Goal: Transaction & Acquisition: Purchase product/service

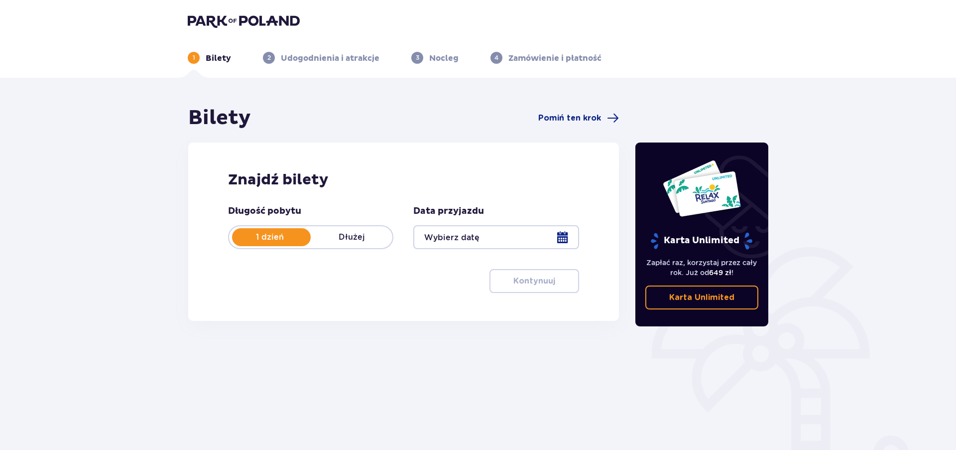
click at [434, 237] on div at bounding box center [495, 237] width 165 height 24
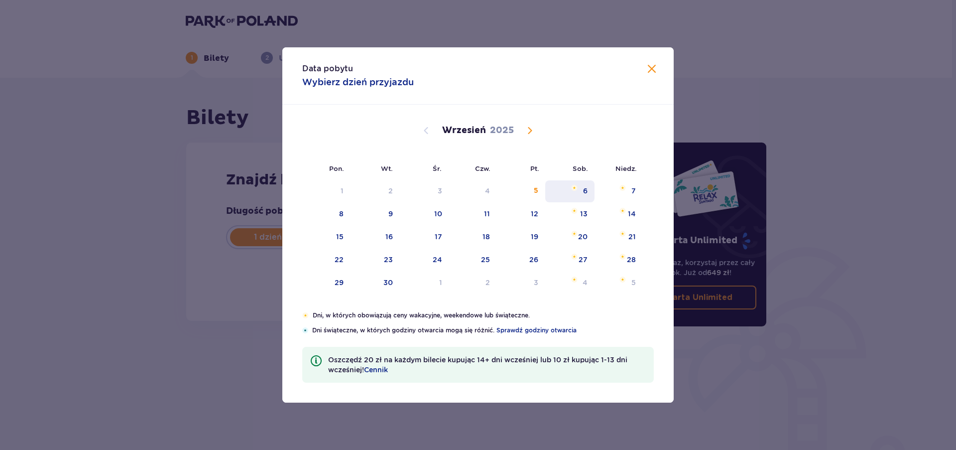
click at [583, 200] on div "6" at bounding box center [569, 191] width 49 height 22
type input "[DATE]"
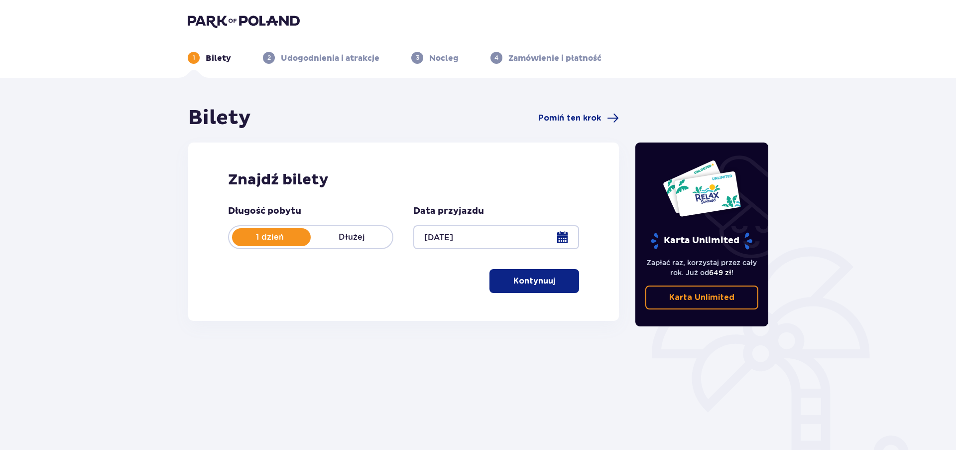
click at [583, 187] on div "Znajdź bilety Długość pobytu 1 dzień Dłużej Data przyjazdu [DATE] Kontynuuj" at bounding box center [403, 231] width 431 height 178
click at [539, 287] on button "Kontynuuj" at bounding box center [534, 281] width 90 height 24
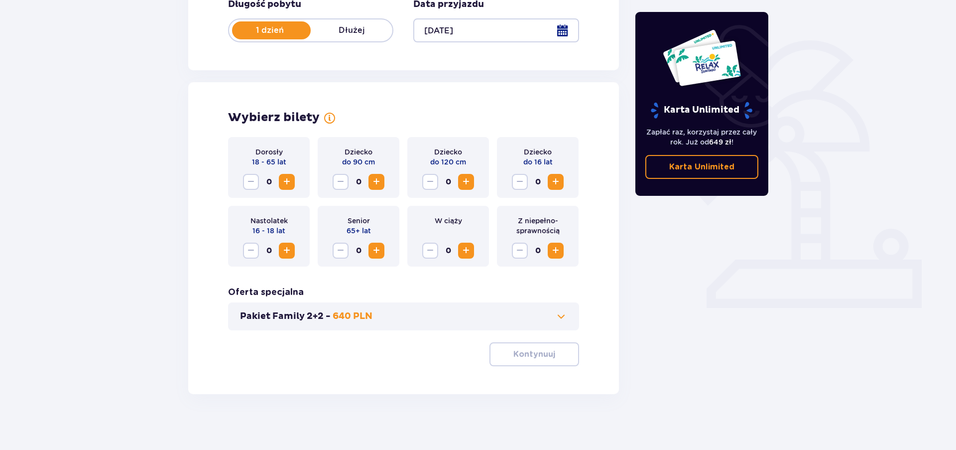
scroll to position [211, 0]
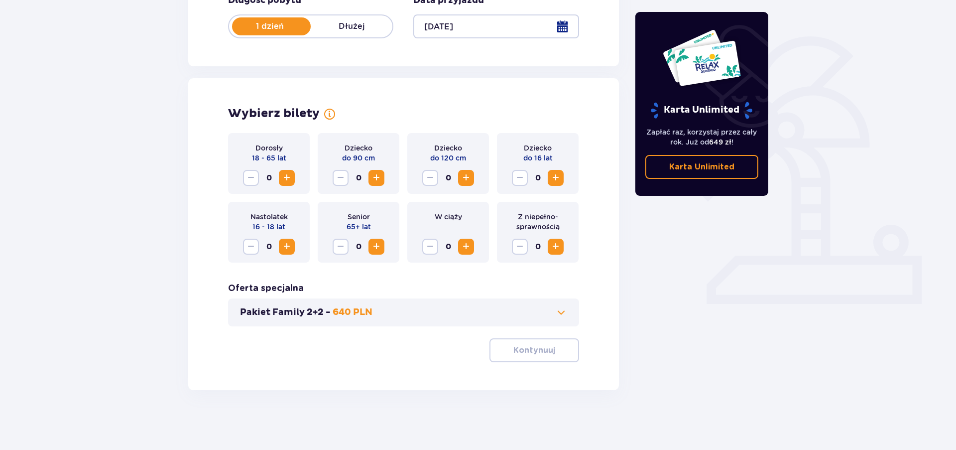
click at [285, 174] on span "Increase" at bounding box center [287, 178] width 12 height 12
click at [561, 178] on span "Increase" at bounding box center [556, 178] width 12 height 12
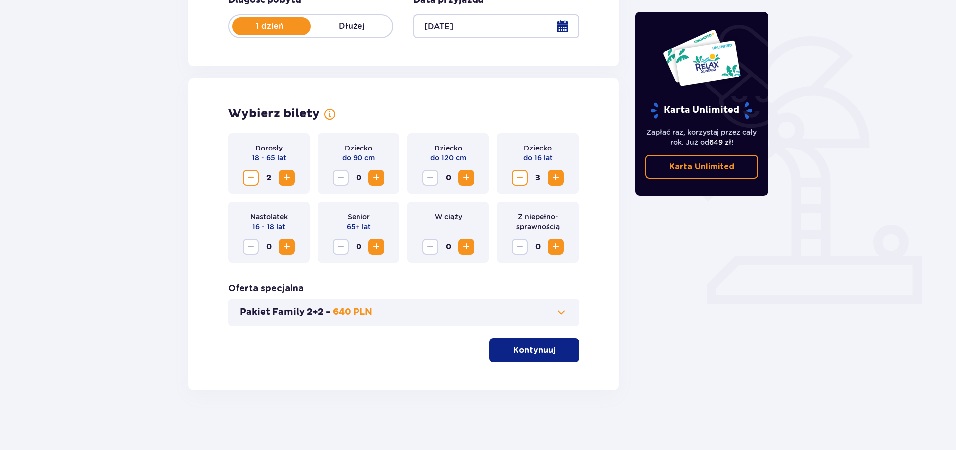
click at [411, 314] on button "Pakiet Family 2+2 - 640 PLN" at bounding box center [403, 312] width 327 height 12
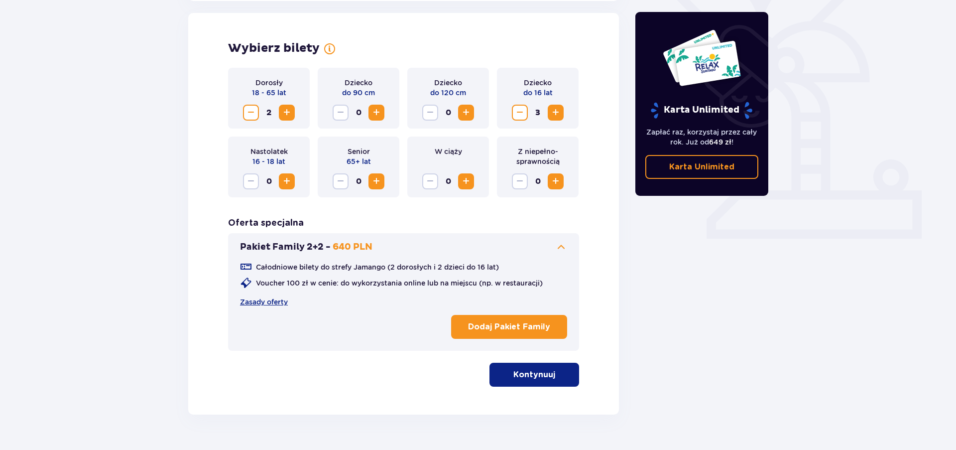
scroll to position [277, 0]
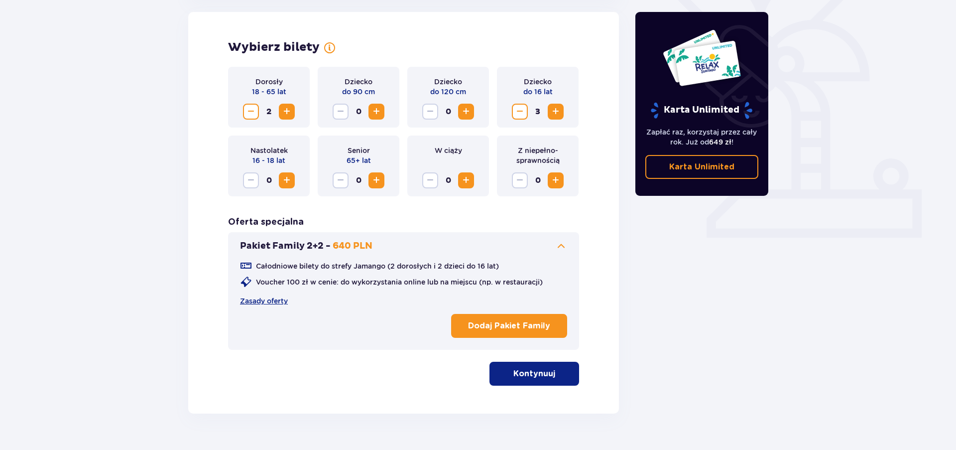
click at [550, 369] on button "Kontynuuj" at bounding box center [534, 373] width 90 height 24
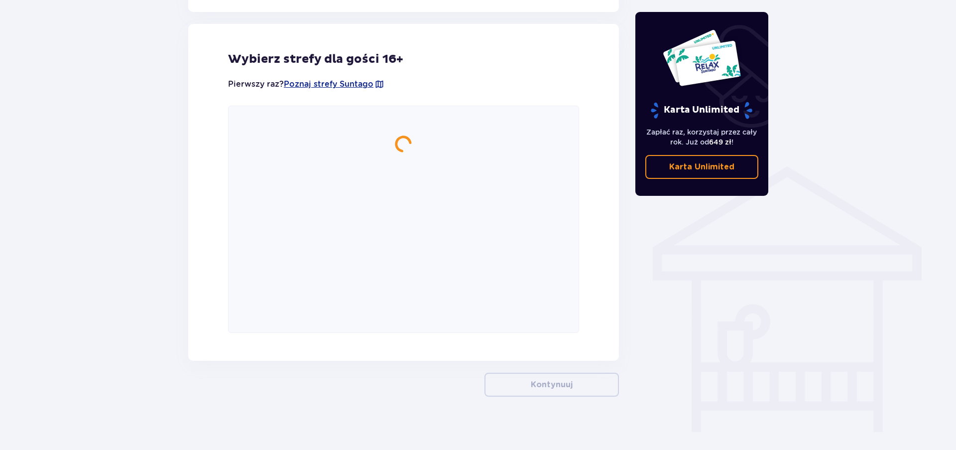
scroll to position [649, 0]
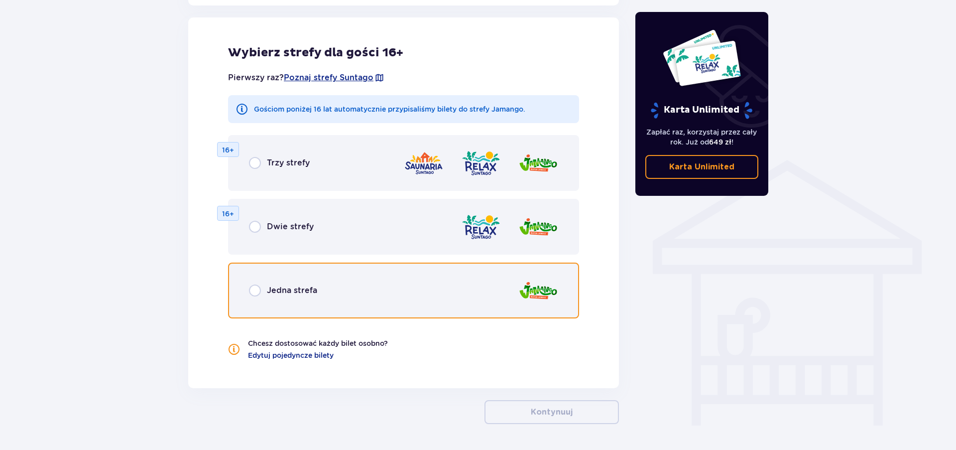
click at [253, 291] on input "radio" at bounding box center [255, 290] width 12 height 12
radio input "true"
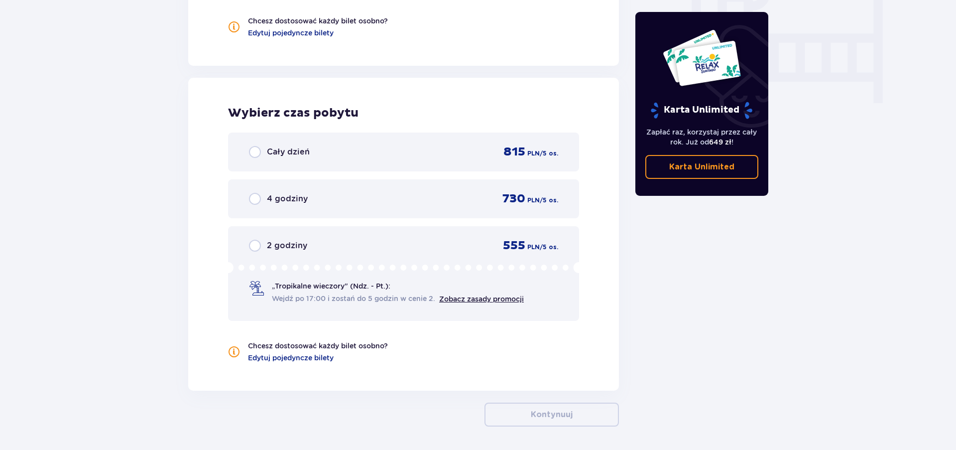
scroll to position [1007, 0]
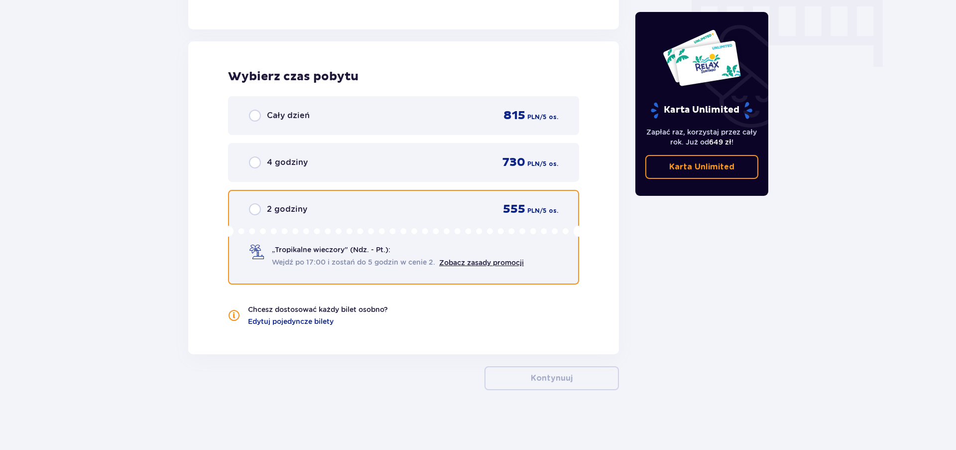
click at [255, 212] on input "radio" at bounding box center [255, 209] width 12 height 12
radio input "true"
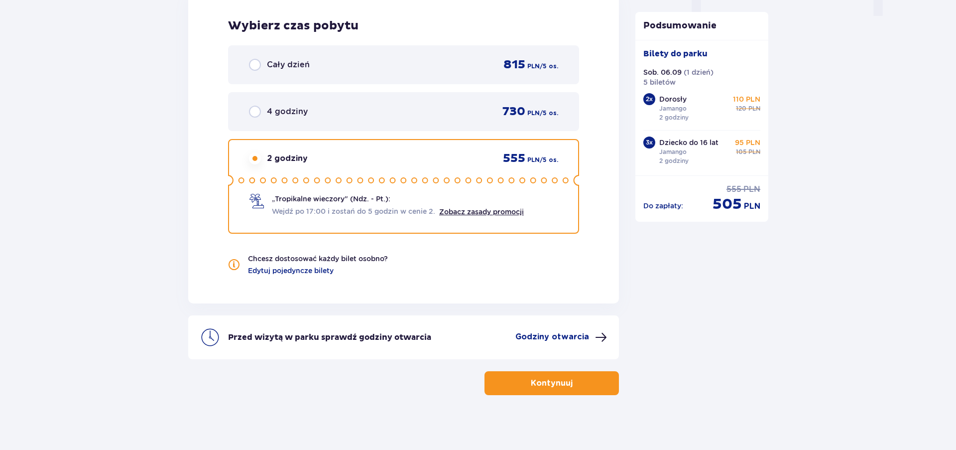
scroll to position [1063, 0]
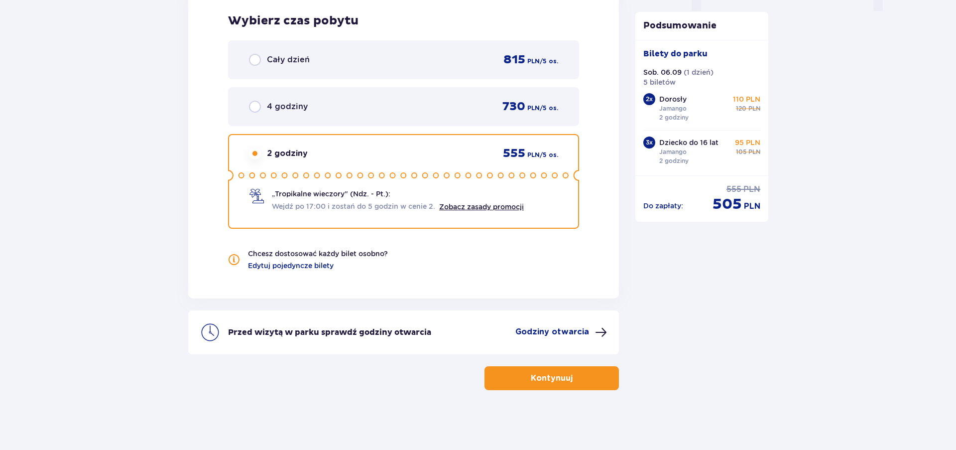
click at [589, 333] on button "Godziny otwarcia" at bounding box center [561, 332] width 92 height 12
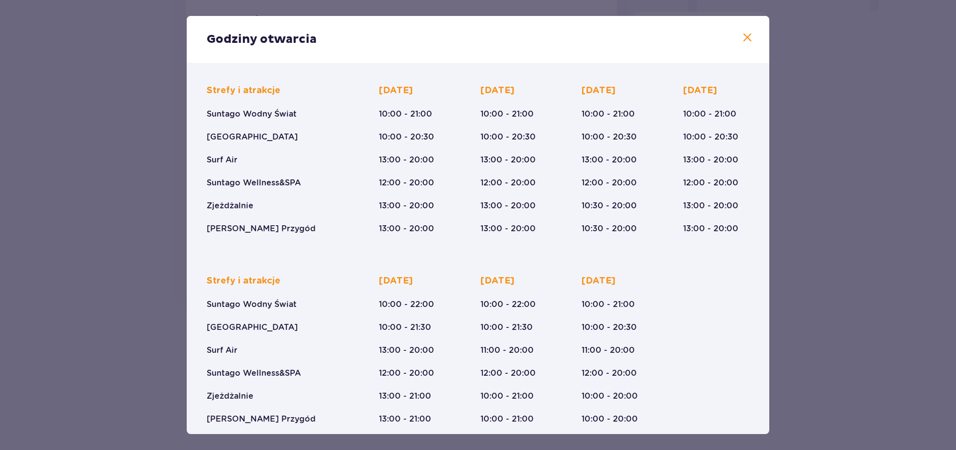
scroll to position [67, 0]
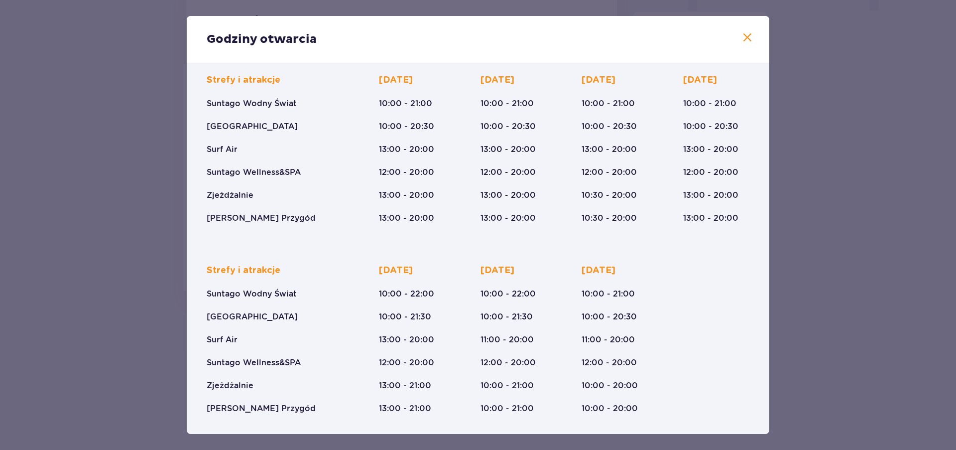
click at [747, 40] on span at bounding box center [747, 38] width 12 height 12
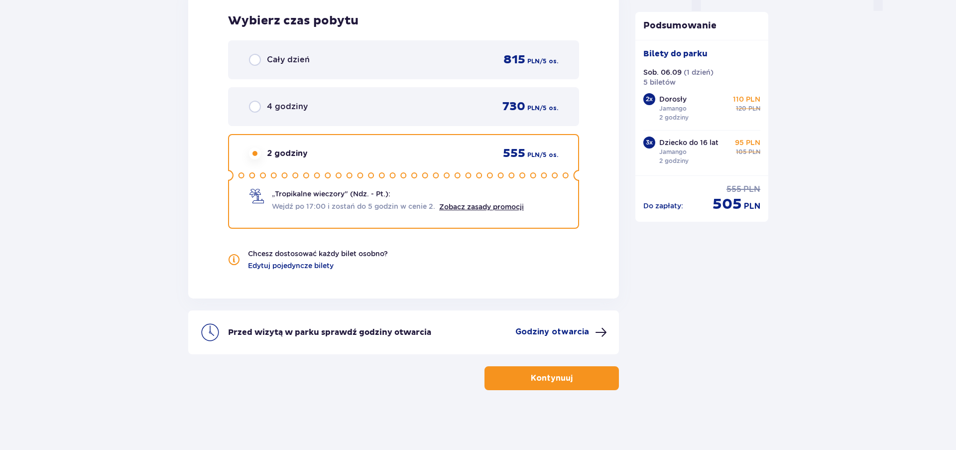
click at [549, 376] on p "Kontynuuj" at bounding box center [552, 377] width 42 height 11
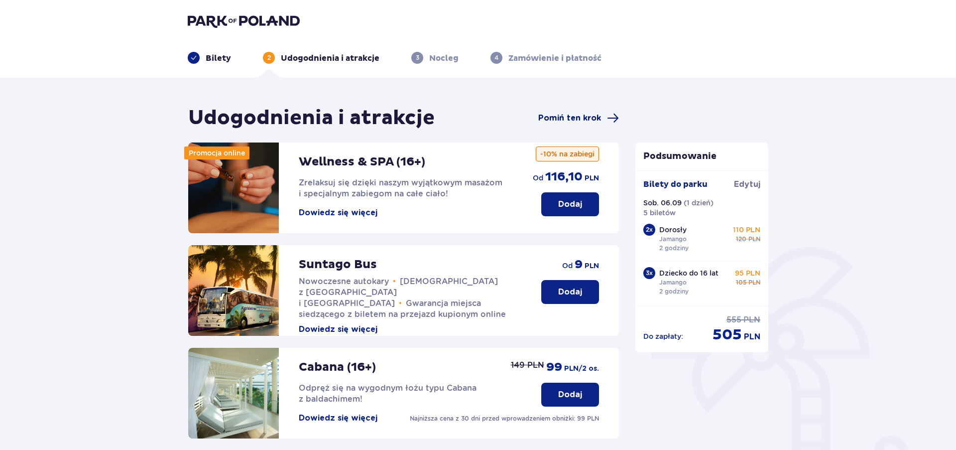
click at [553, 122] on span "Pomiń ten krok" at bounding box center [569, 118] width 63 height 11
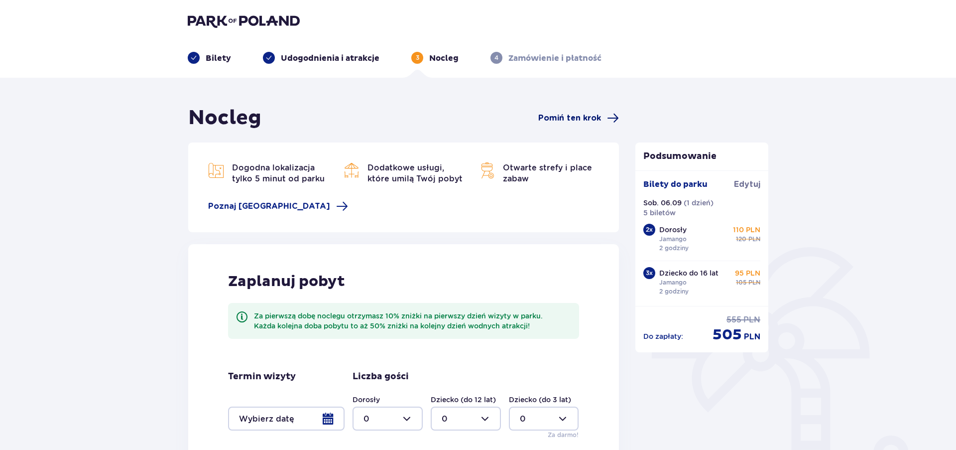
click at [554, 118] on span "Pomiń ten krok" at bounding box center [569, 118] width 63 height 11
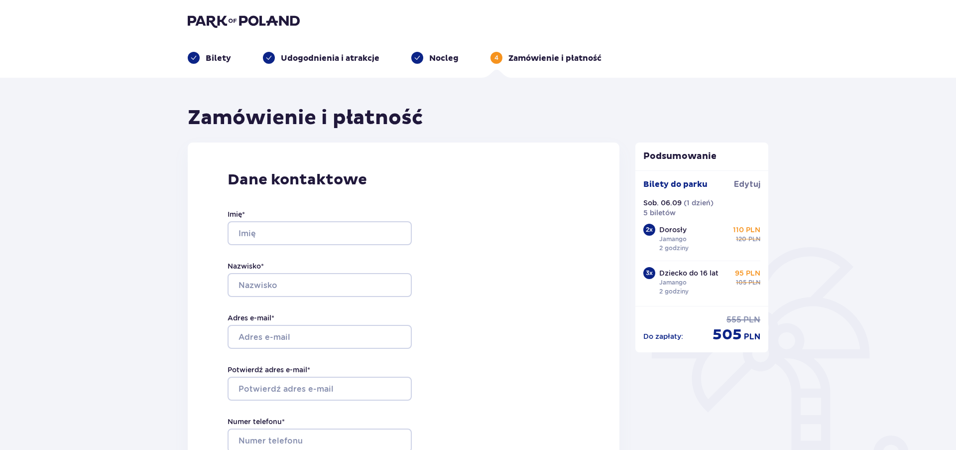
click at [199, 57] on span at bounding box center [194, 58] width 12 height 12
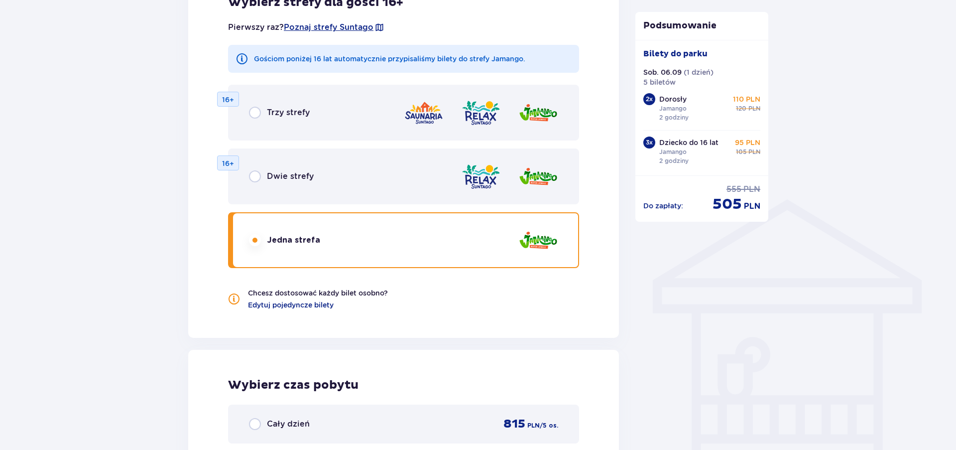
scroll to position [812, 0]
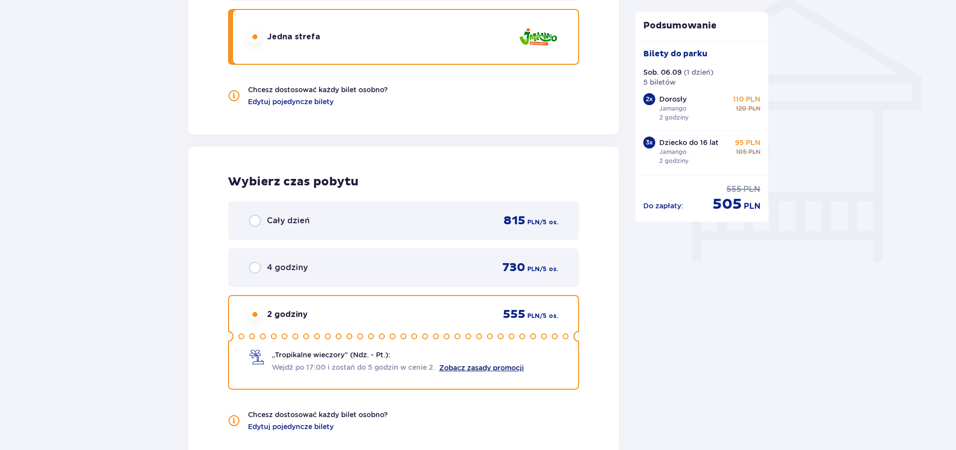
click at [473, 367] on link "Zobacz zasady promocji" at bounding box center [481, 367] width 85 height 8
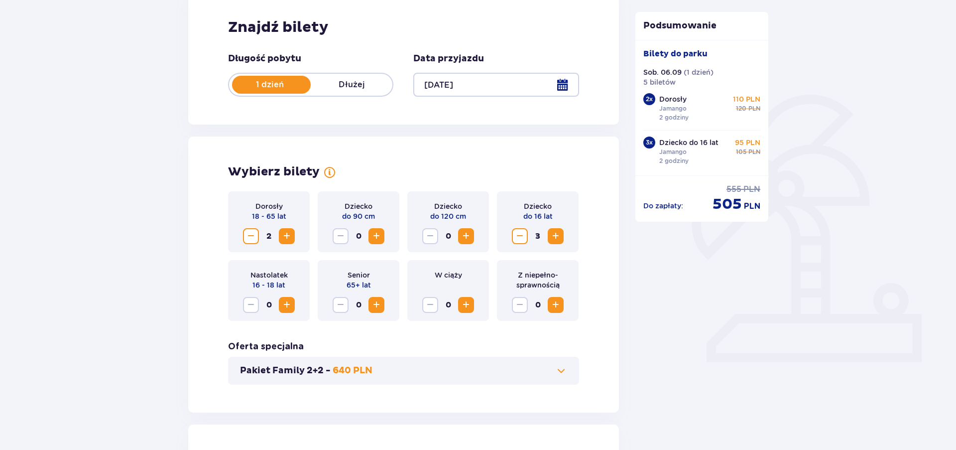
scroll to position [0, 0]
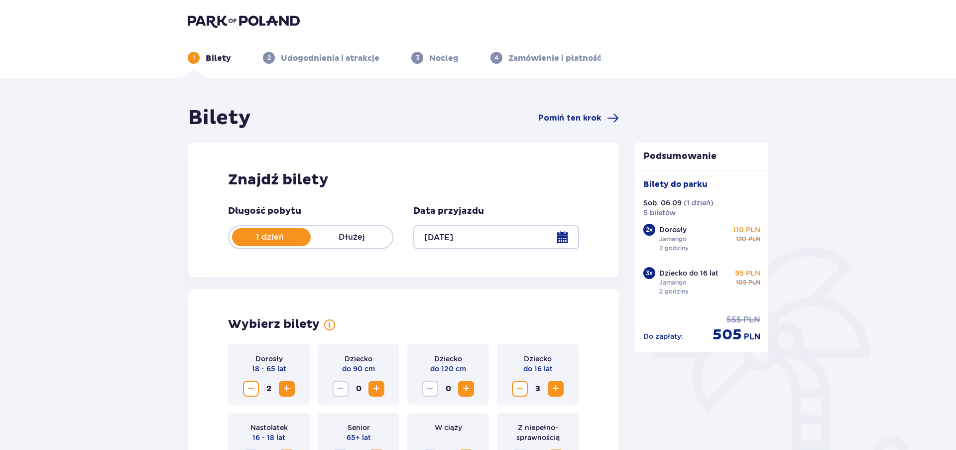
click at [562, 238] on div at bounding box center [495, 237] width 165 height 24
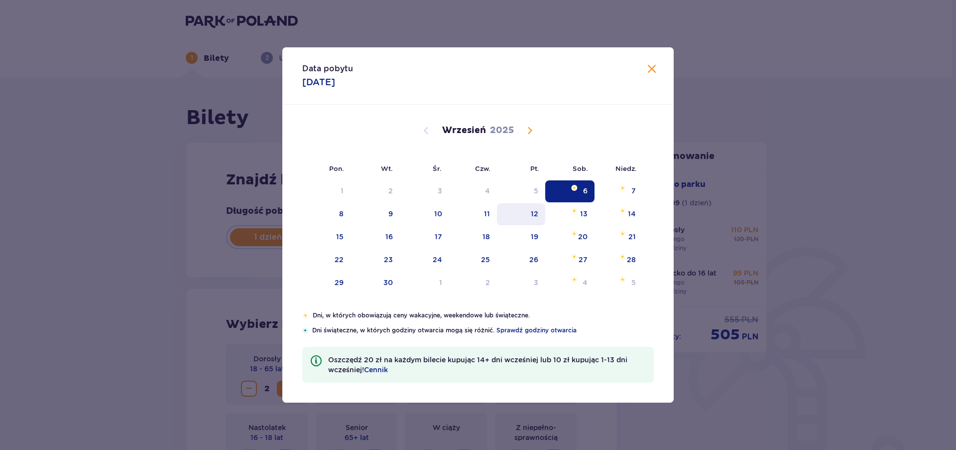
click at [533, 217] on div "12" at bounding box center [534, 214] width 7 height 10
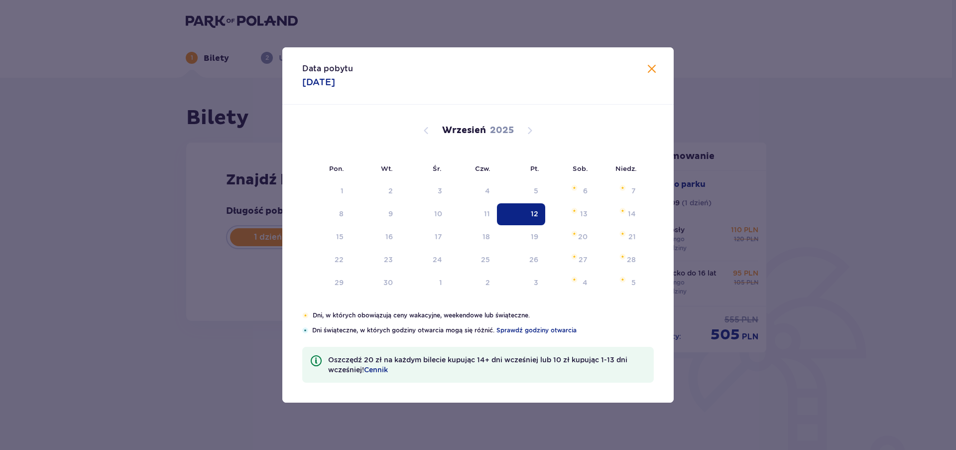
type input "[DATE]"
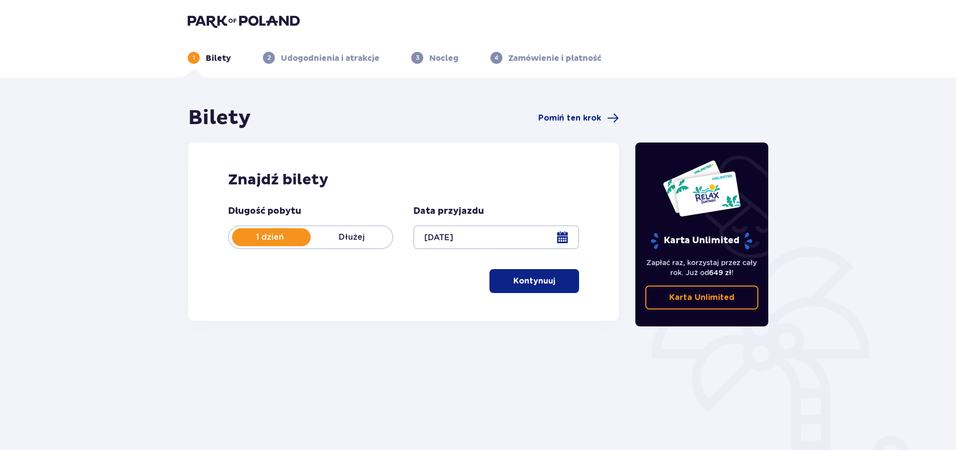
click at [552, 281] on span "button" at bounding box center [557, 281] width 12 height 12
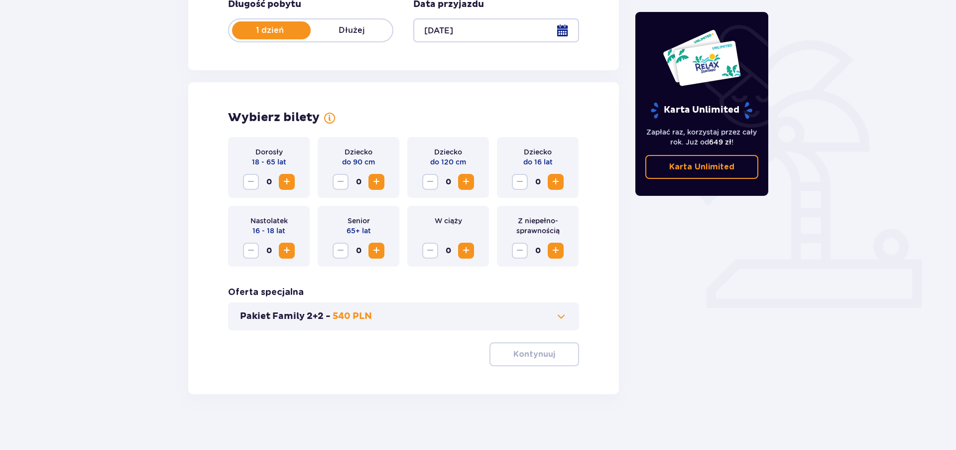
scroll to position [211, 0]
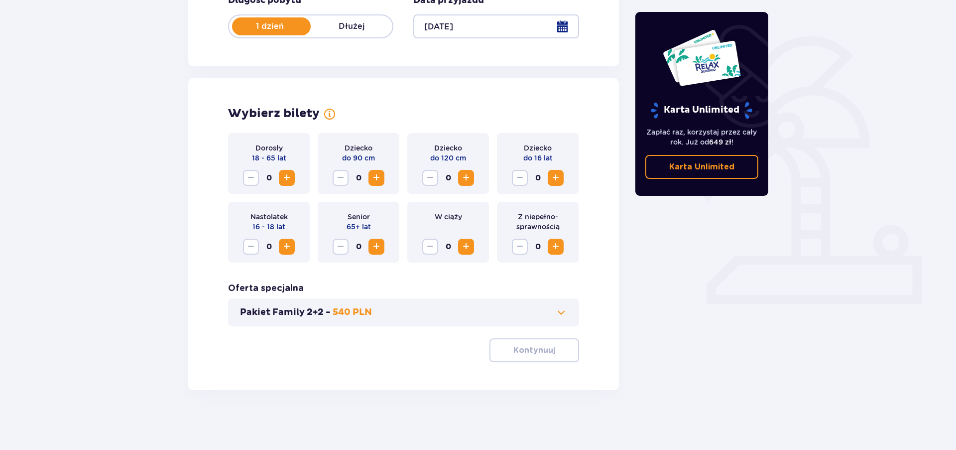
click at [556, 177] on span "Increase" at bounding box center [556, 178] width 12 height 12
click at [556, 176] on span "Increase" at bounding box center [556, 178] width 12 height 12
click at [288, 175] on span "Increase" at bounding box center [287, 178] width 12 height 12
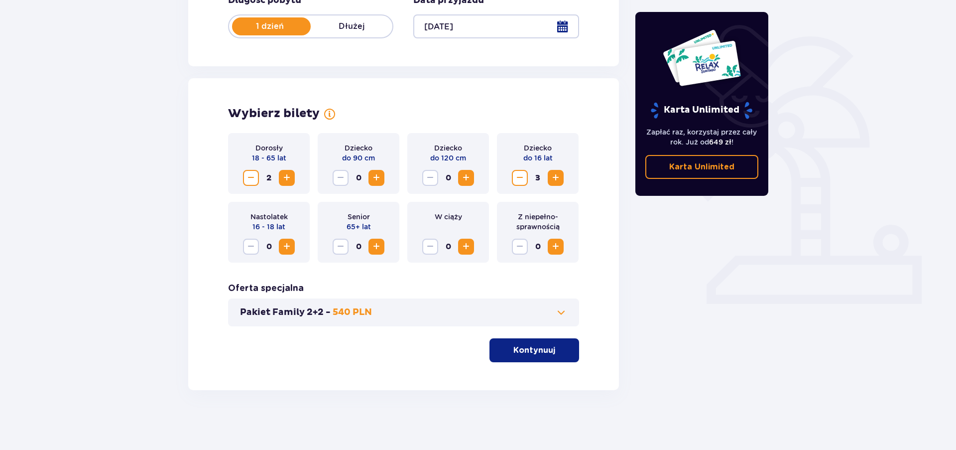
click at [529, 349] on p "Kontynuuj" at bounding box center [534, 350] width 42 height 11
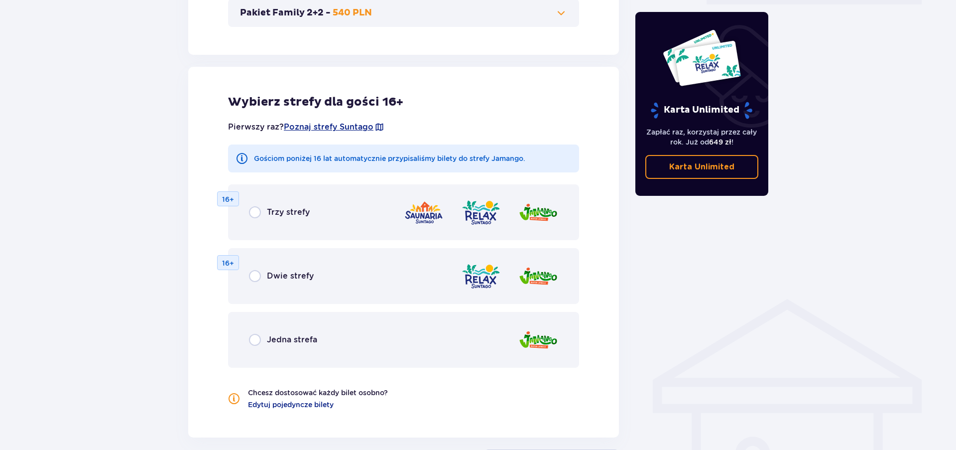
scroll to position [553, 0]
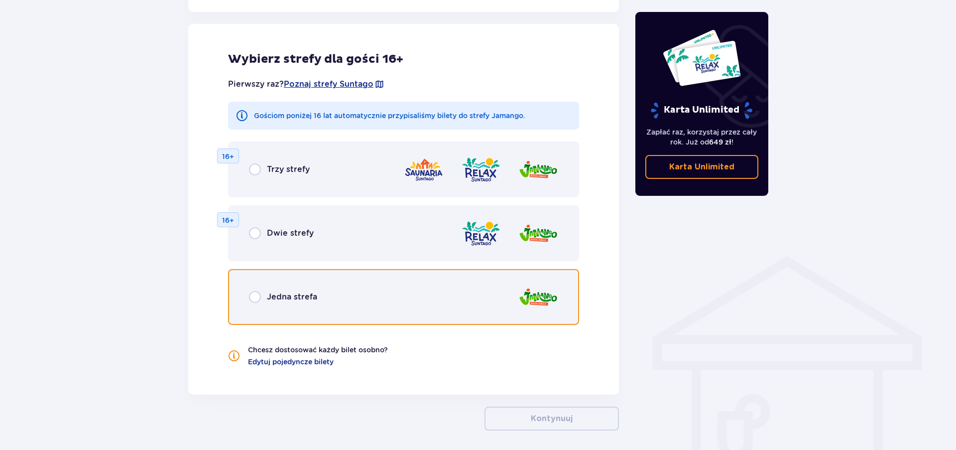
click at [255, 299] on input "radio" at bounding box center [255, 297] width 12 height 12
radio input "true"
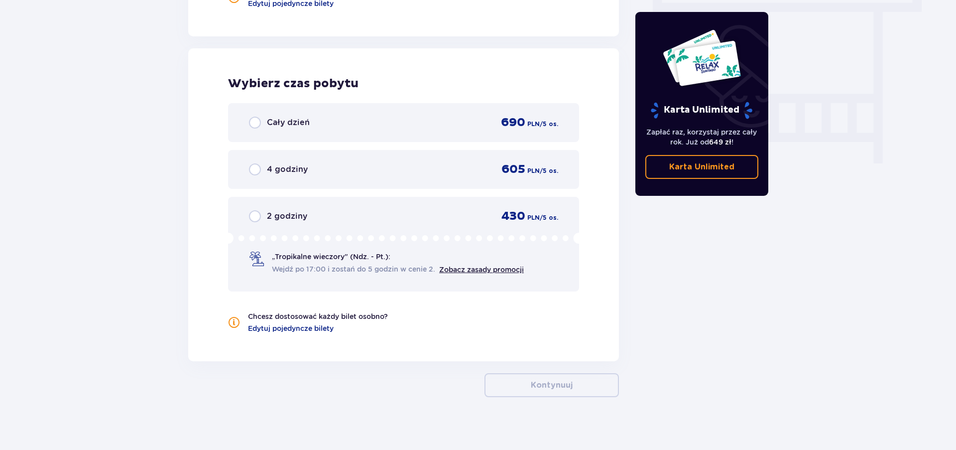
scroll to position [918, 0]
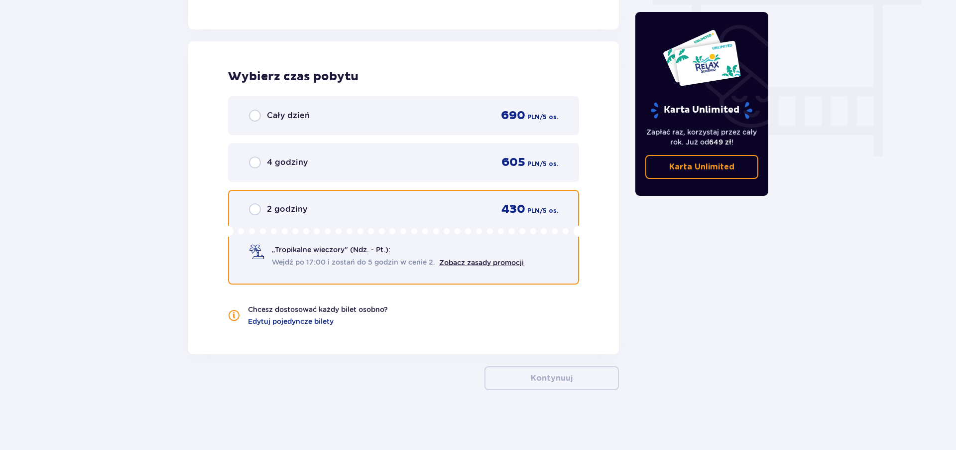
click at [255, 211] on input "radio" at bounding box center [255, 209] width 12 height 12
radio input "true"
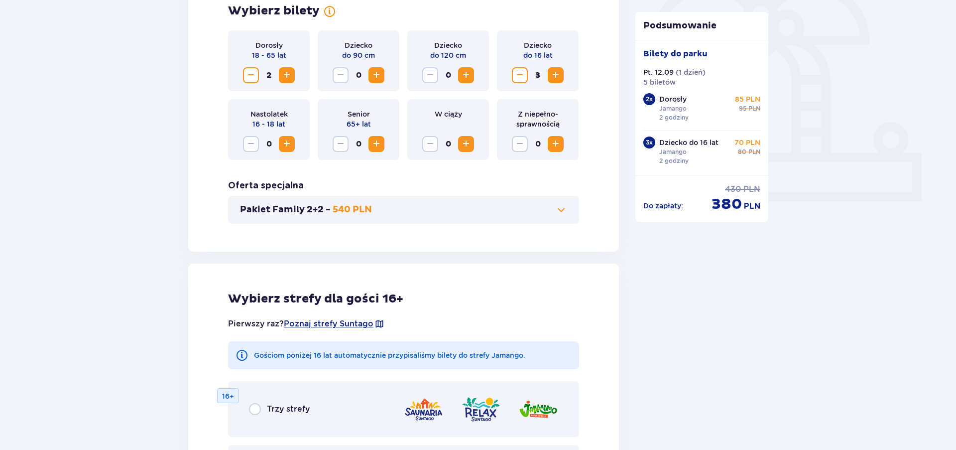
scroll to position [262, 0]
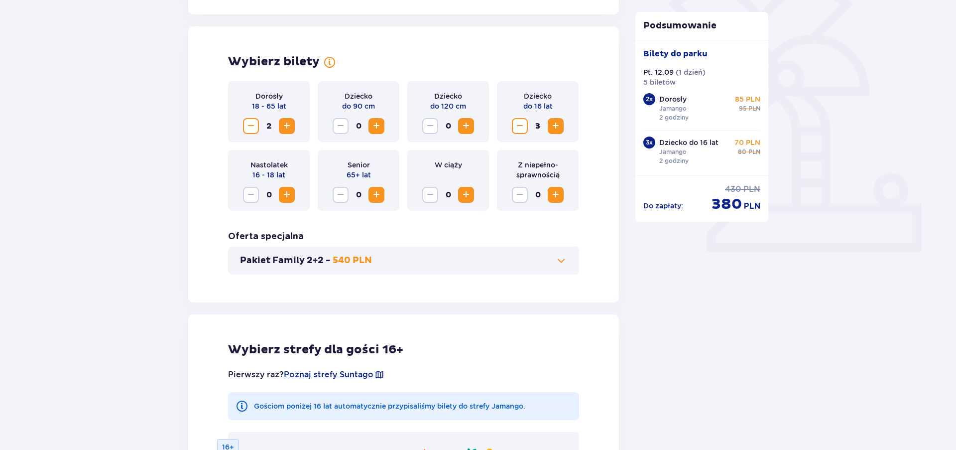
click at [559, 127] on span "Increase" at bounding box center [556, 126] width 12 height 12
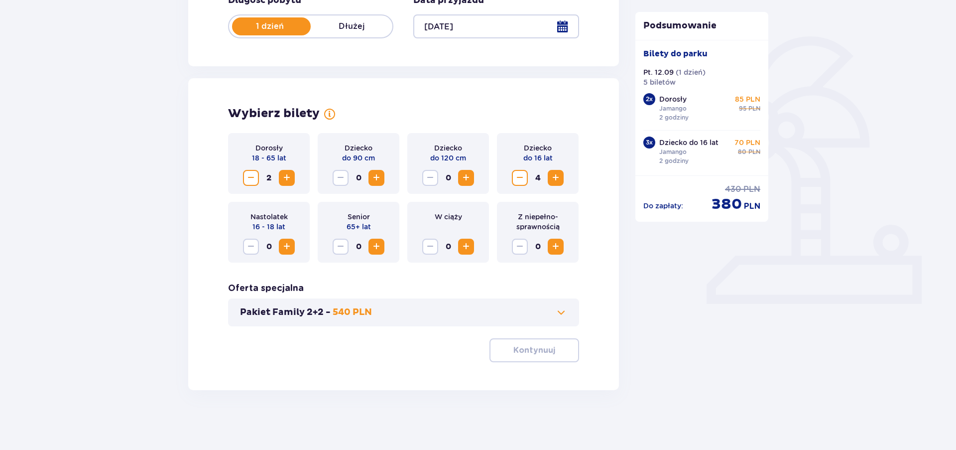
scroll to position [211, 0]
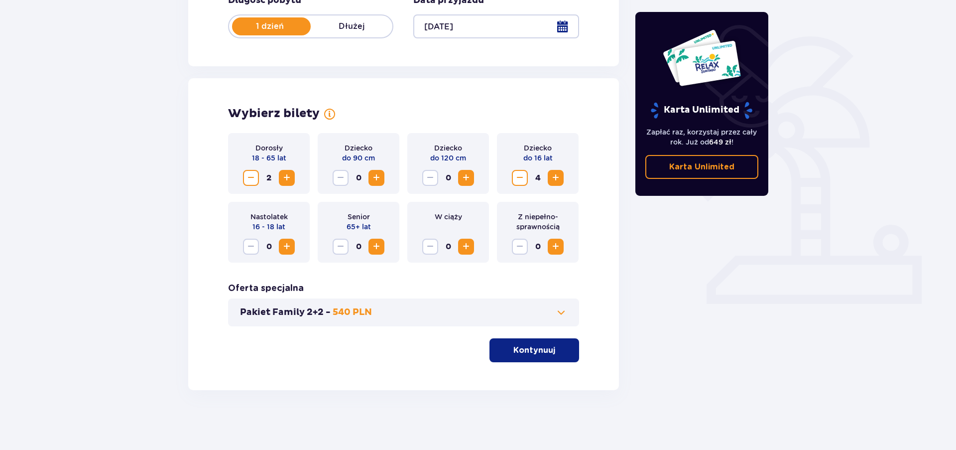
click at [527, 345] on button "Kontynuuj" at bounding box center [534, 350] width 90 height 24
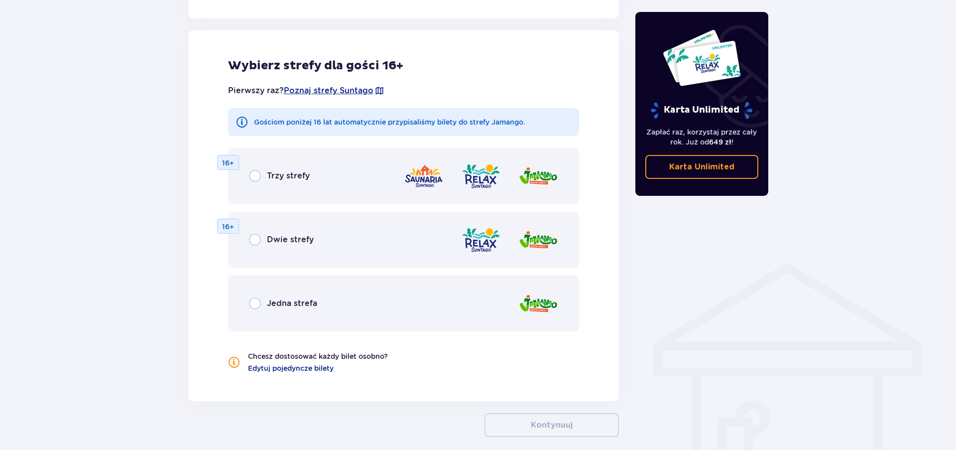
scroll to position [553, 0]
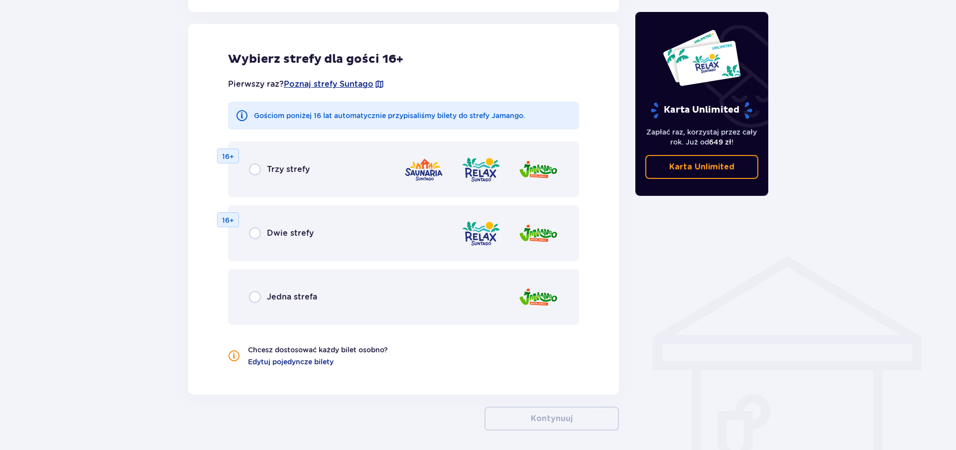
click at [261, 298] on div "Jedna strefa" at bounding box center [283, 297] width 68 height 12
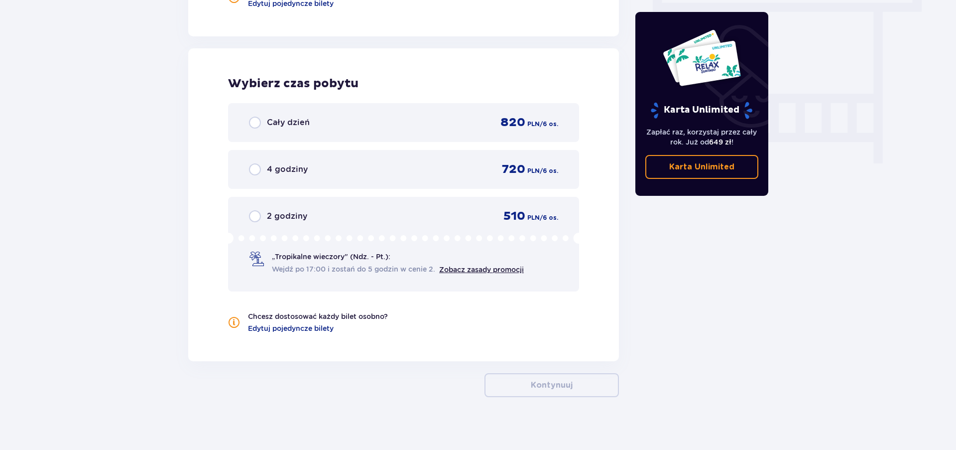
scroll to position [918, 0]
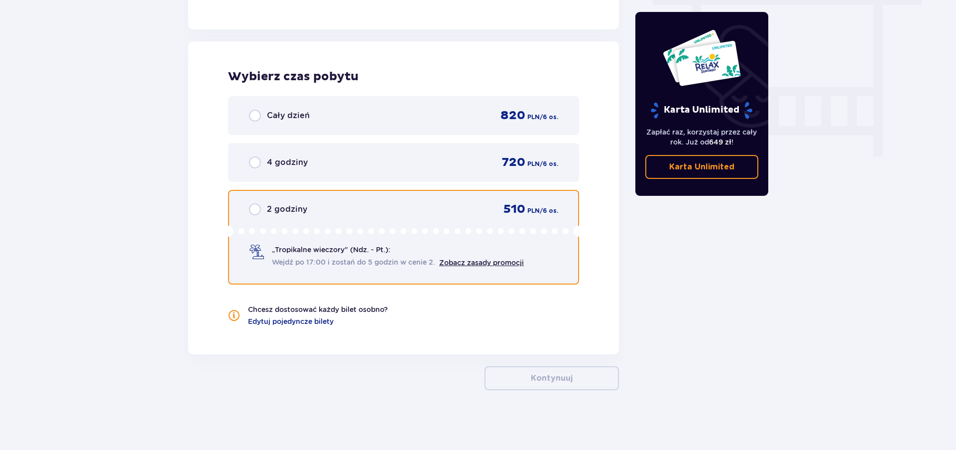
click at [254, 211] on input "radio" at bounding box center [255, 209] width 12 height 12
radio input "true"
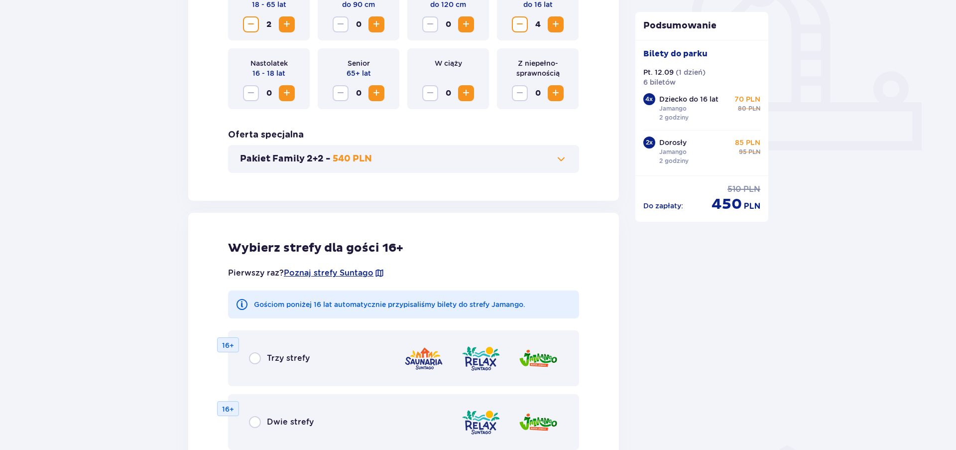
scroll to position [313, 0]
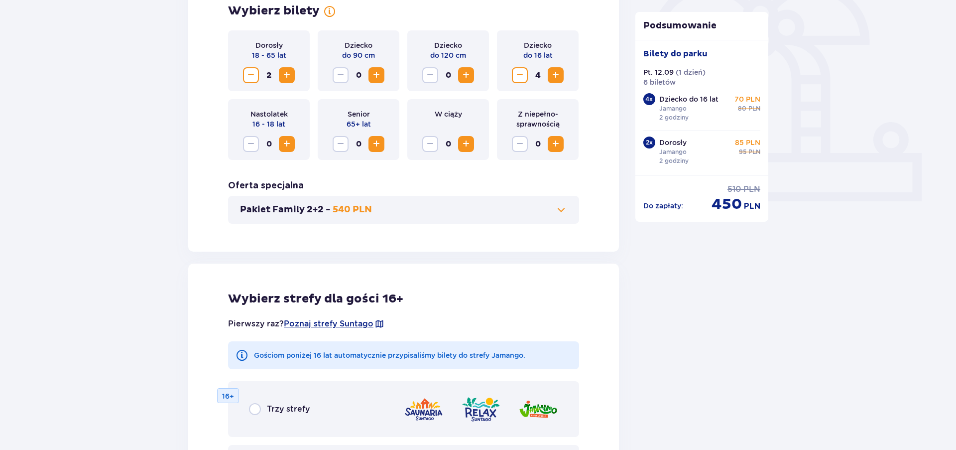
click at [522, 81] on span "Decrease" at bounding box center [520, 75] width 12 height 12
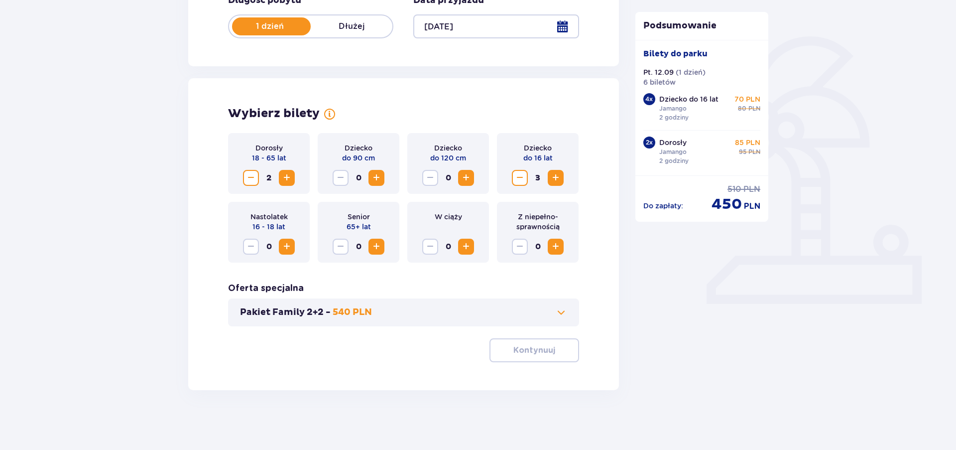
scroll to position [211, 0]
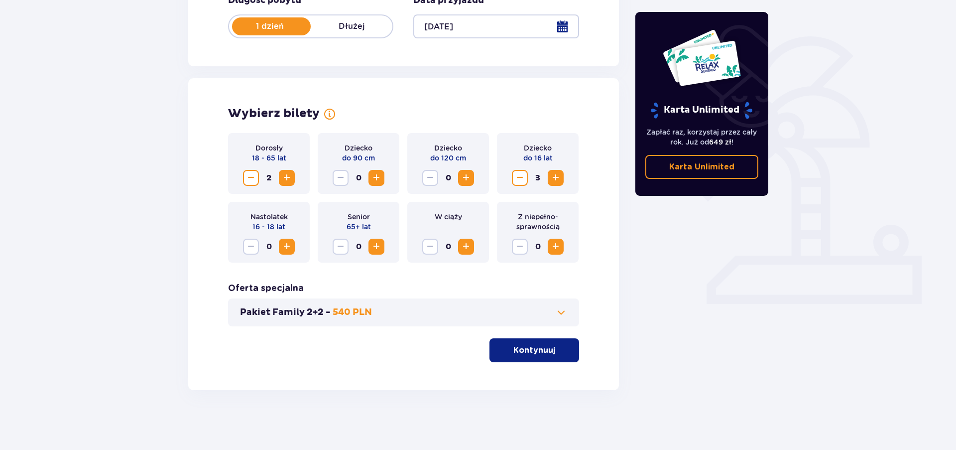
click at [245, 179] on span "Decrease" at bounding box center [251, 178] width 12 height 12
click at [516, 175] on span "Decrease" at bounding box center [520, 178] width 12 height 12
click at [513, 355] on p "Kontynuuj" at bounding box center [534, 350] width 42 height 11
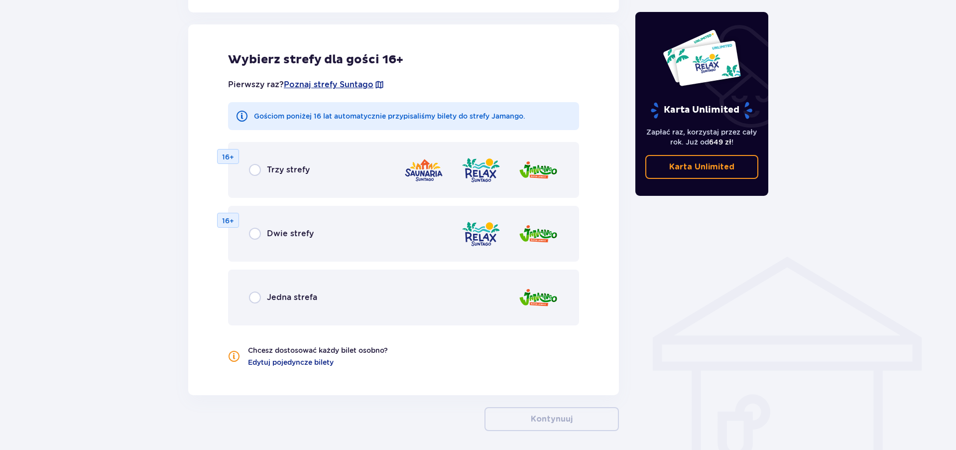
scroll to position [553, 0]
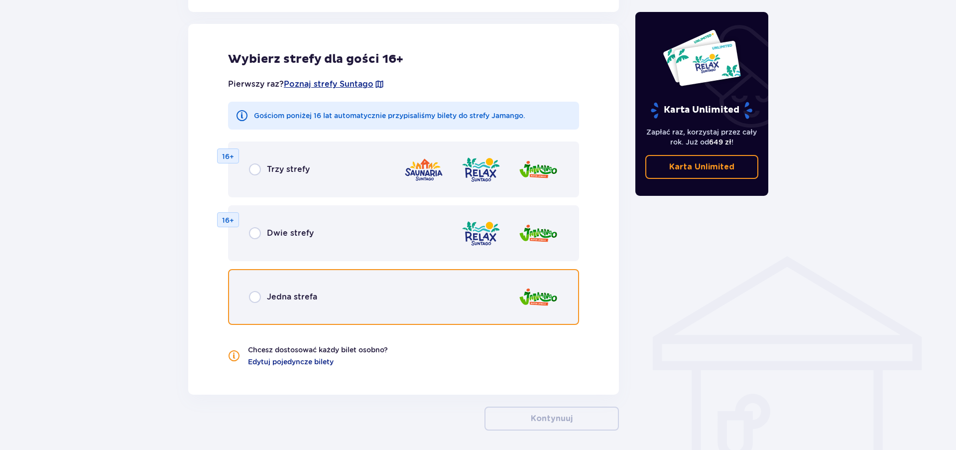
click at [252, 297] on input "radio" at bounding box center [255, 297] width 12 height 12
radio input "true"
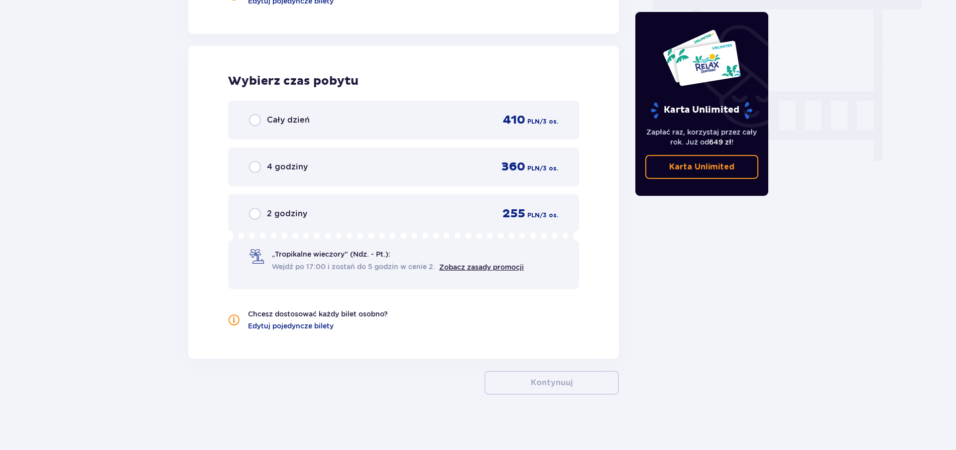
scroll to position [918, 0]
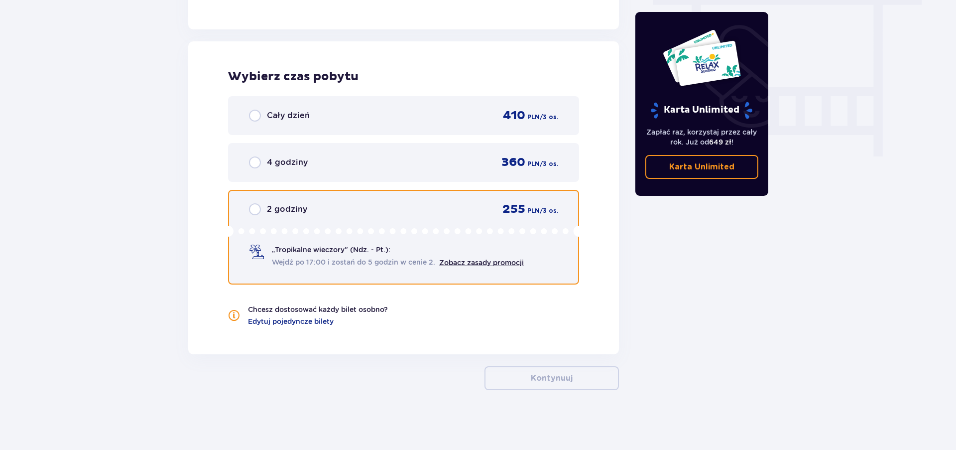
click at [254, 207] on input "radio" at bounding box center [255, 209] width 12 height 12
radio input "true"
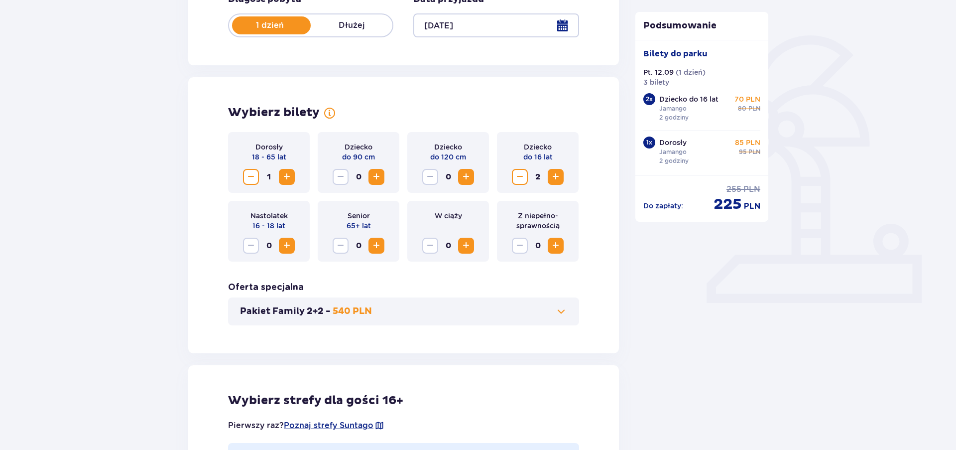
scroll to position [110, 0]
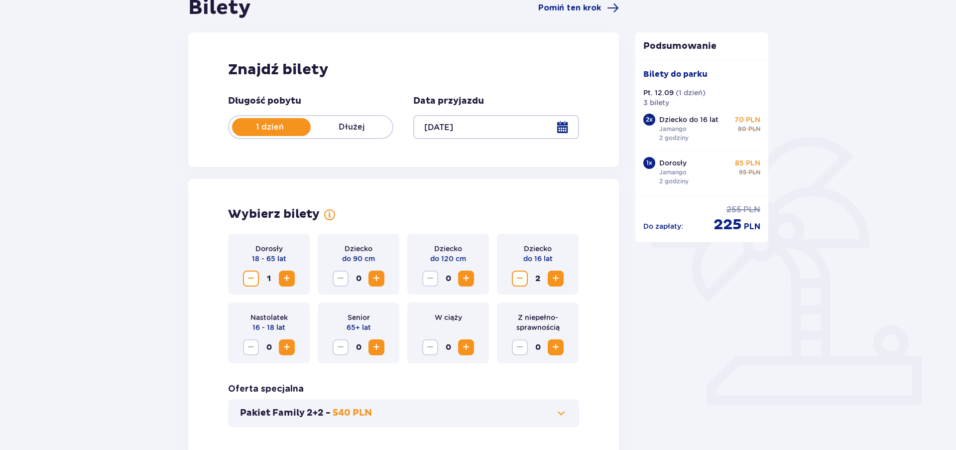
click at [516, 281] on span "Decrease" at bounding box center [520, 278] width 12 height 12
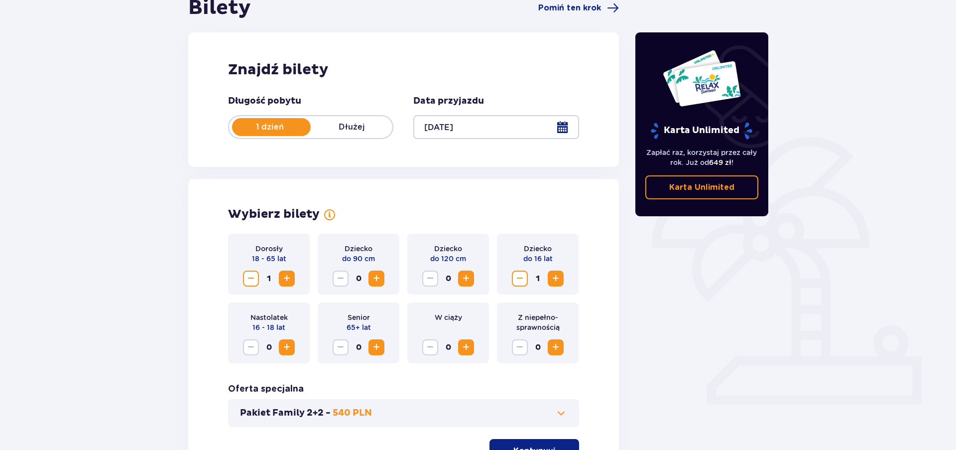
scroll to position [211, 0]
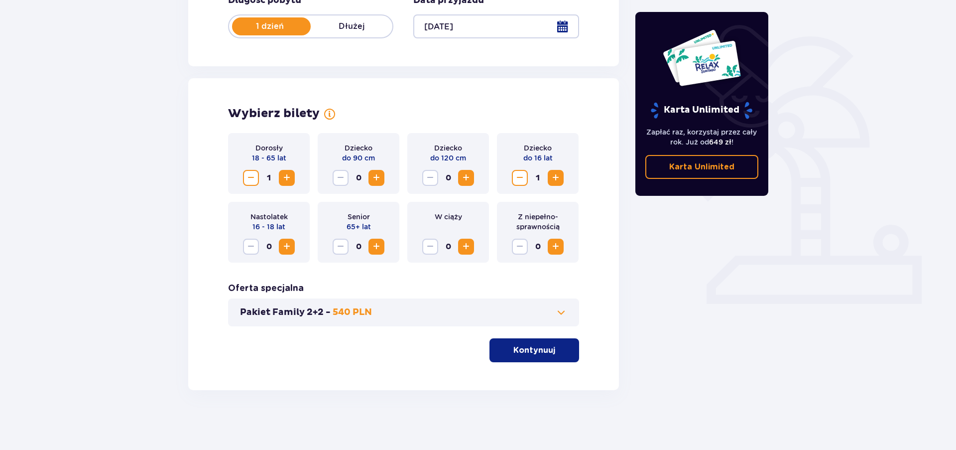
click at [512, 355] on button "Kontynuuj" at bounding box center [534, 350] width 90 height 24
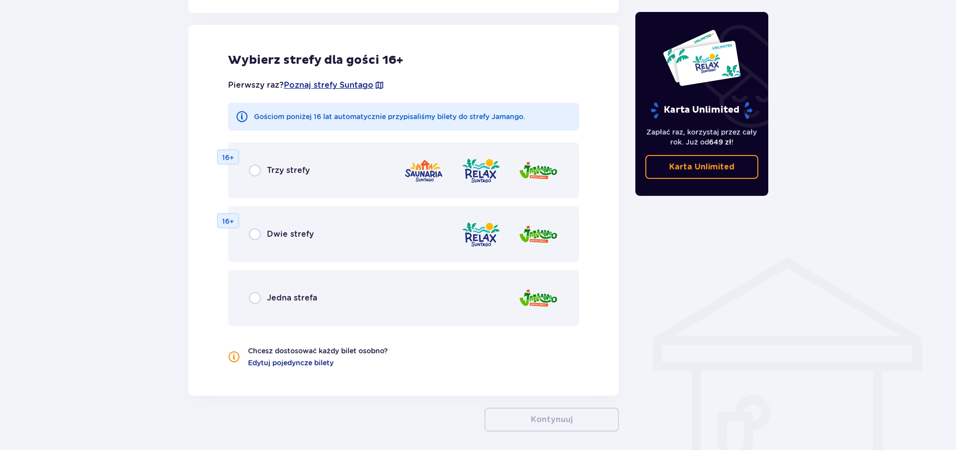
scroll to position [553, 0]
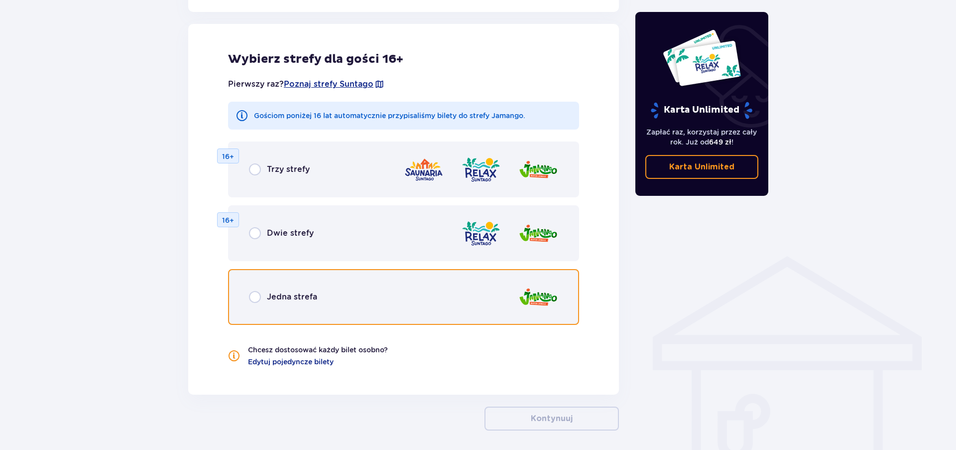
click at [255, 296] on input "radio" at bounding box center [255, 297] width 12 height 12
radio input "true"
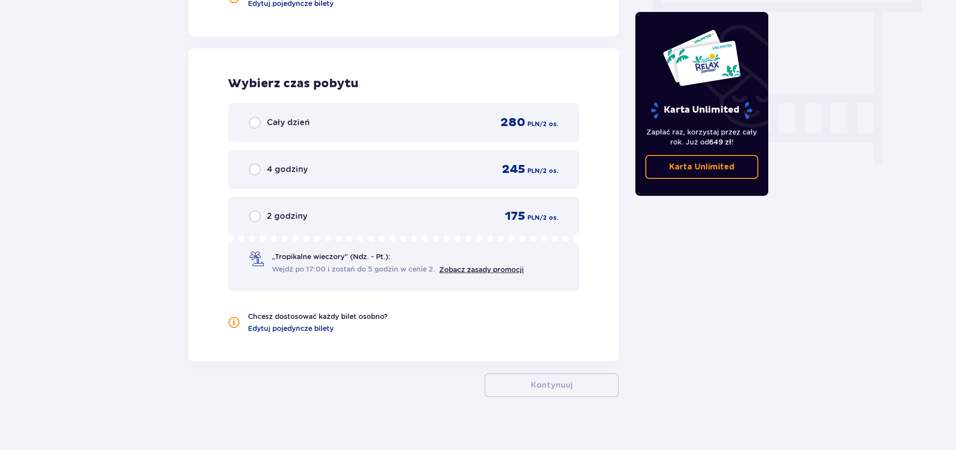
scroll to position [918, 0]
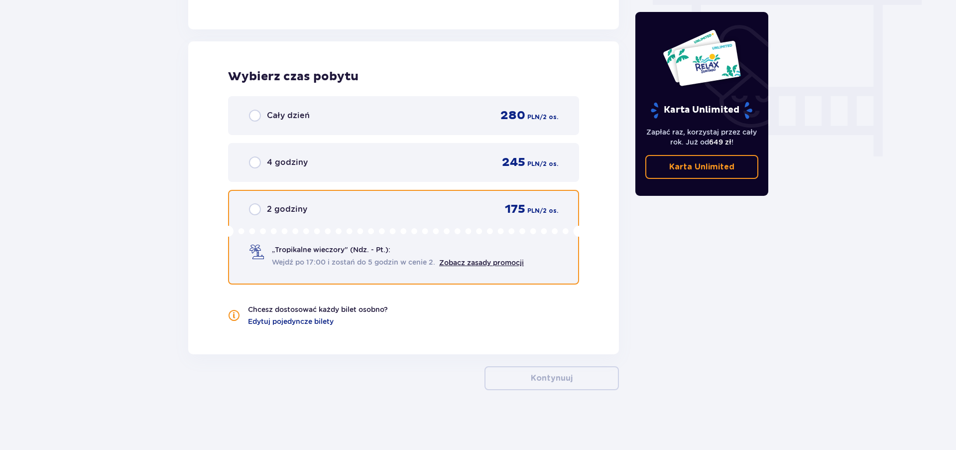
click at [253, 210] on input "radio" at bounding box center [255, 209] width 12 height 12
radio input "true"
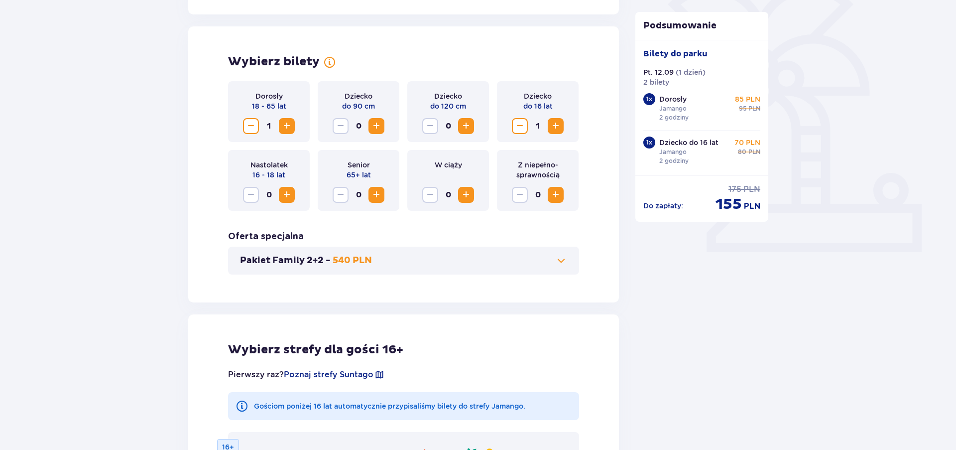
scroll to position [212, 0]
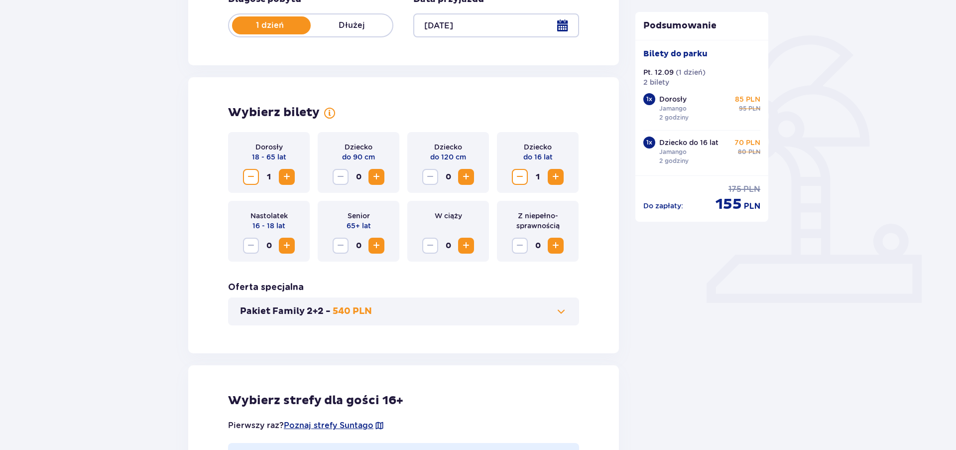
click at [556, 179] on span "Increase" at bounding box center [556, 177] width 12 height 12
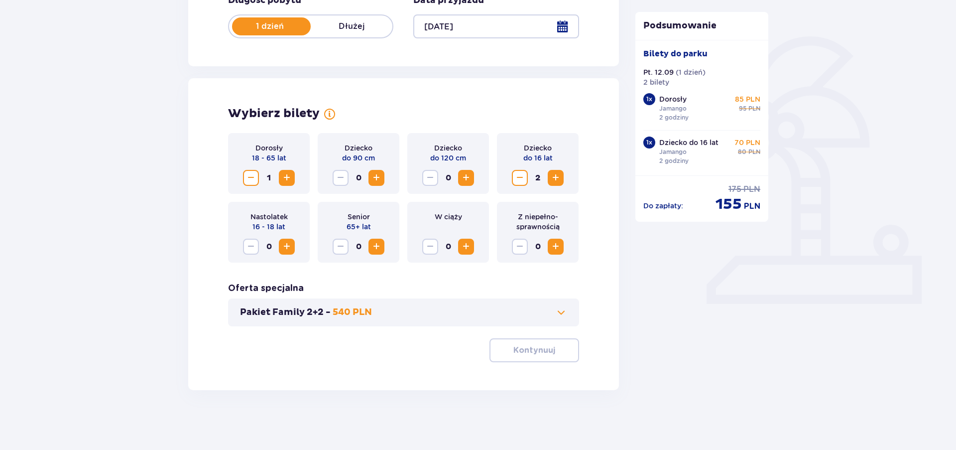
scroll to position [211, 0]
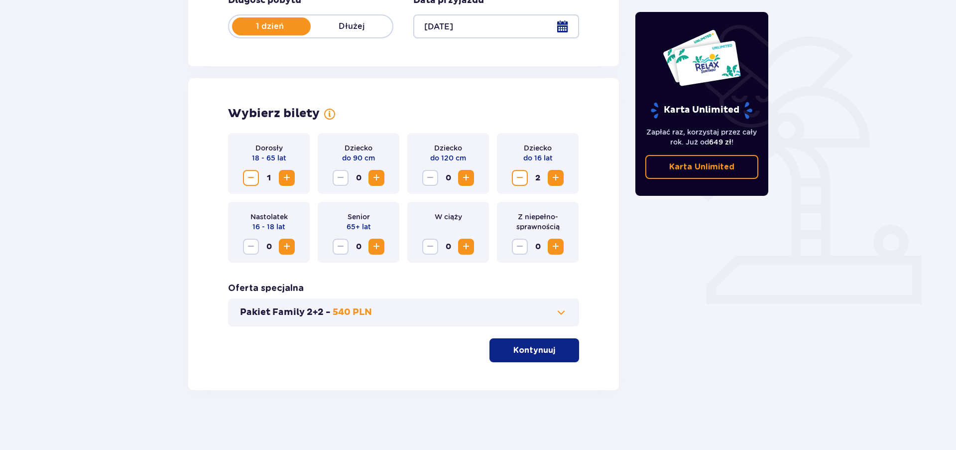
click at [283, 181] on span "Increase" at bounding box center [287, 178] width 12 height 12
click at [552, 354] on span "button" at bounding box center [557, 350] width 12 height 12
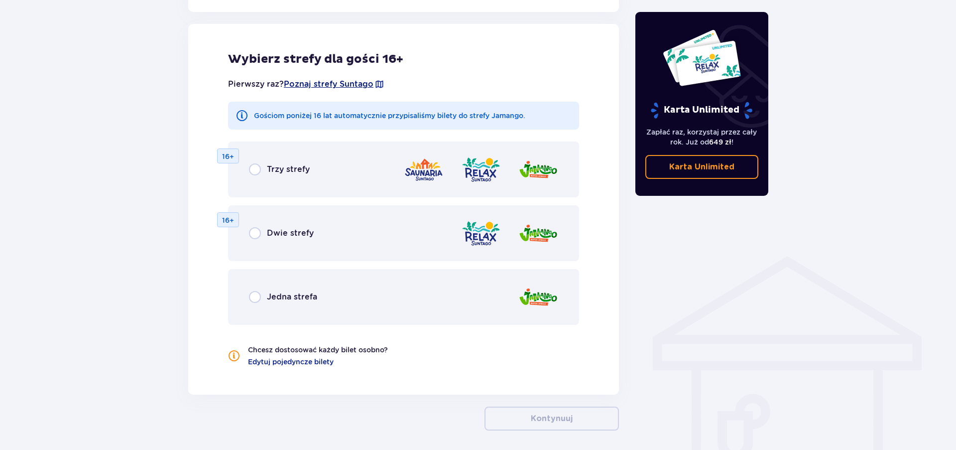
scroll to position [400, 0]
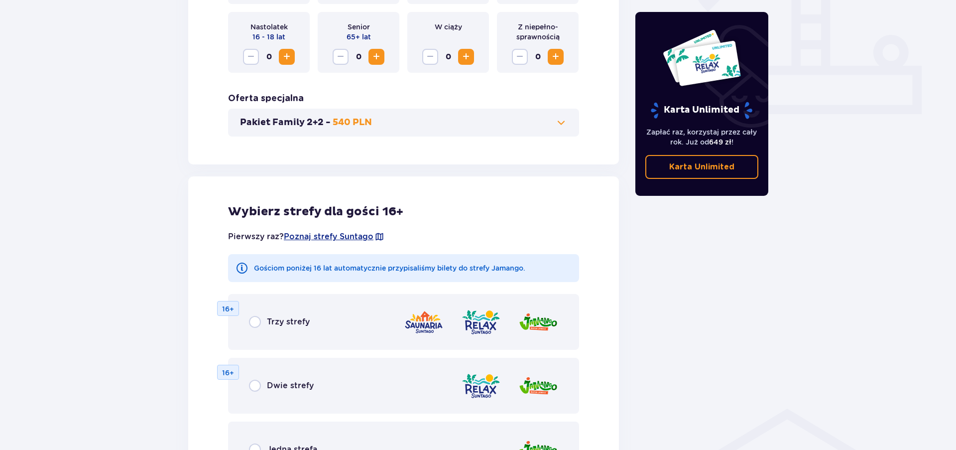
click at [314, 131] on div "Pakiet Family 2+2 - 540 PLN" at bounding box center [403, 123] width 351 height 28
click at [314, 127] on p "Pakiet Family 2+2 -" at bounding box center [285, 122] width 91 height 12
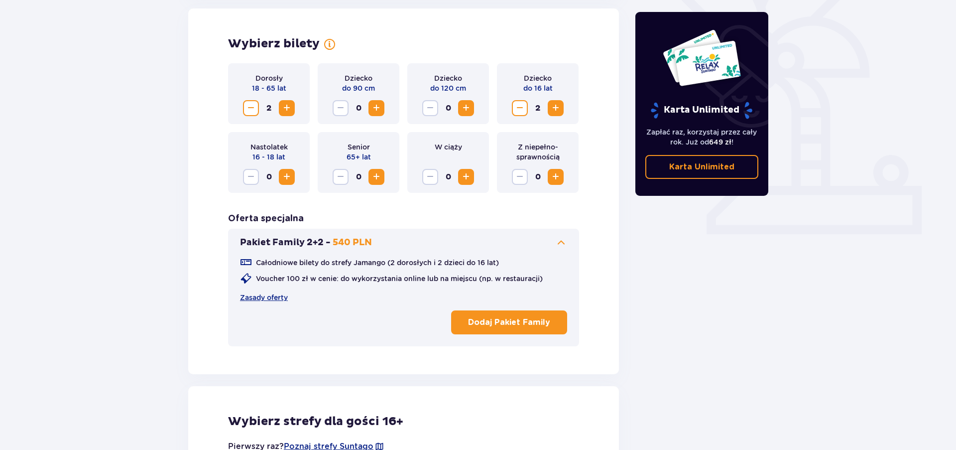
scroll to position [277, 0]
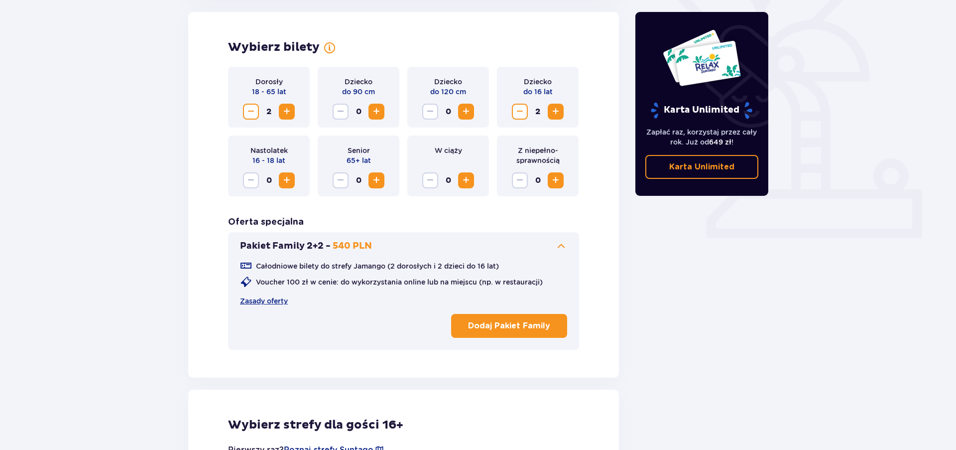
click at [553, 110] on span "Increase" at bounding box center [556, 112] width 12 height 12
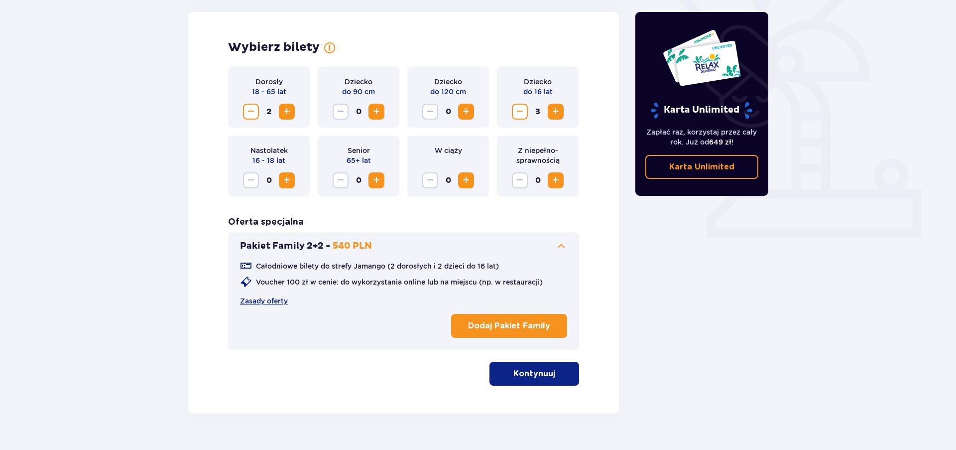
click at [523, 376] on p "Kontynuuj" at bounding box center [534, 373] width 42 height 11
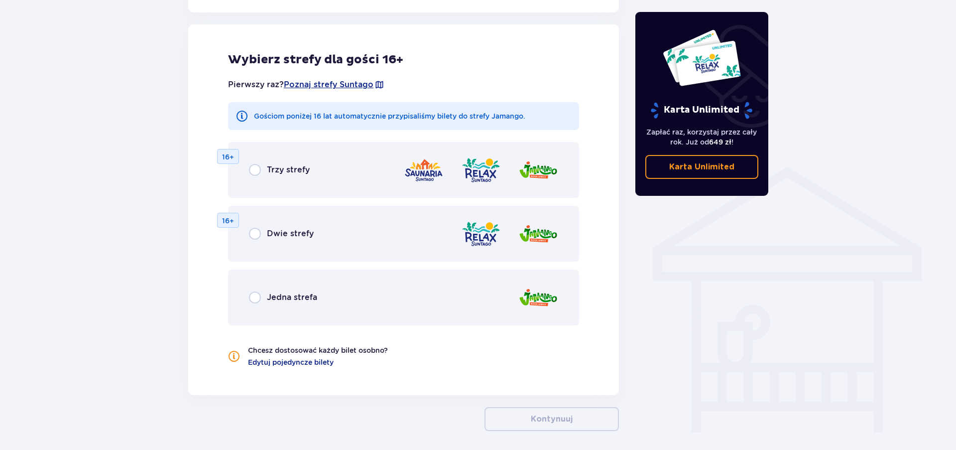
scroll to position [642, 0]
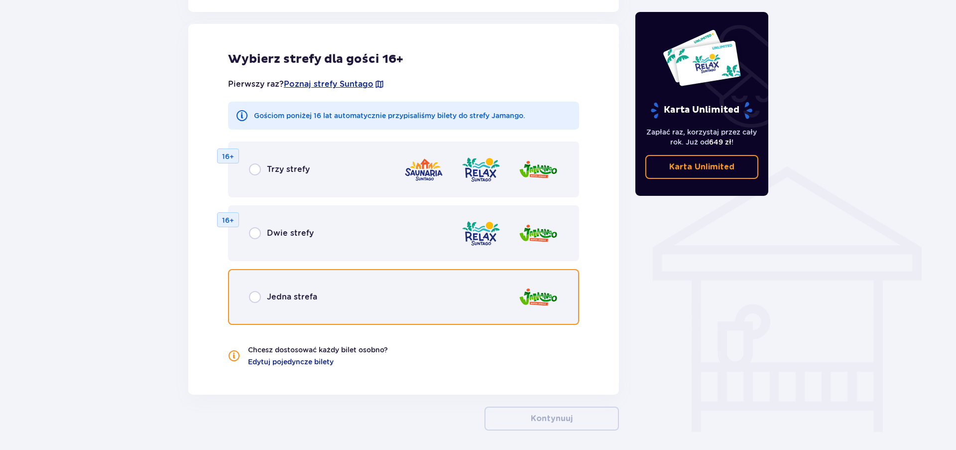
click at [256, 298] on input "radio" at bounding box center [255, 297] width 12 height 12
radio input "true"
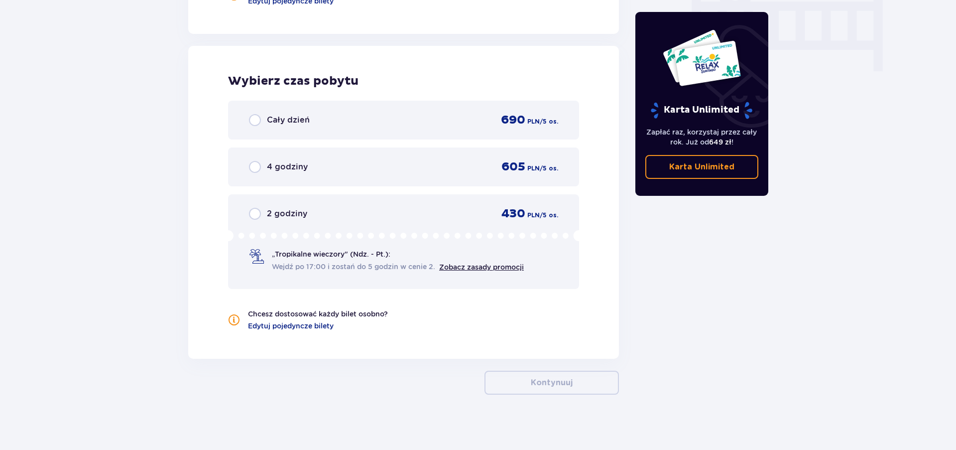
scroll to position [1007, 0]
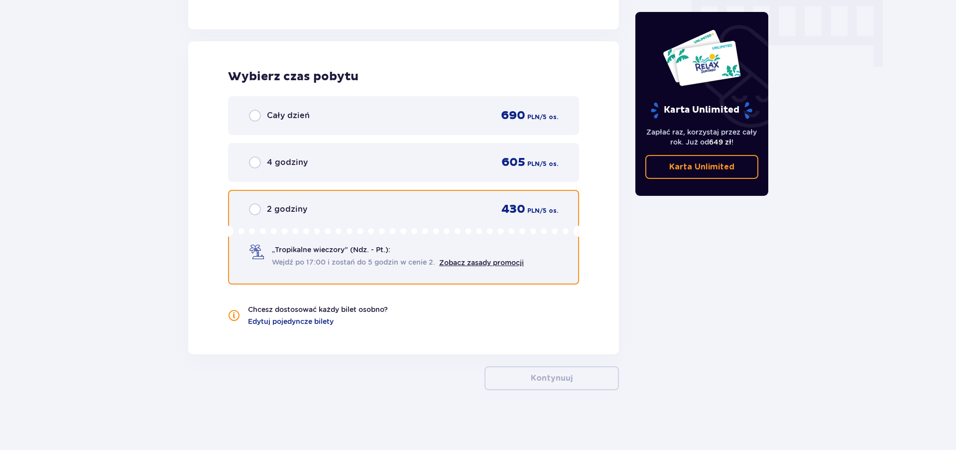
click at [257, 211] on input "radio" at bounding box center [255, 209] width 12 height 12
radio input "true"
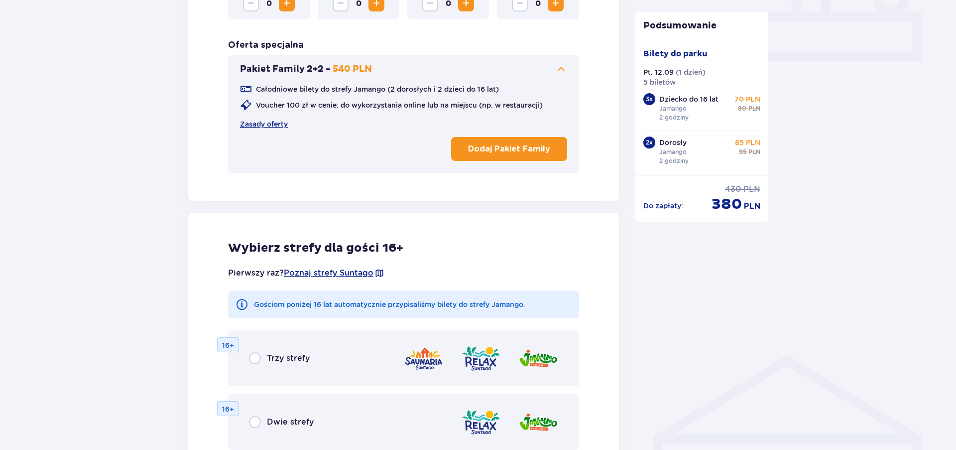
scroll to position [403, 0]
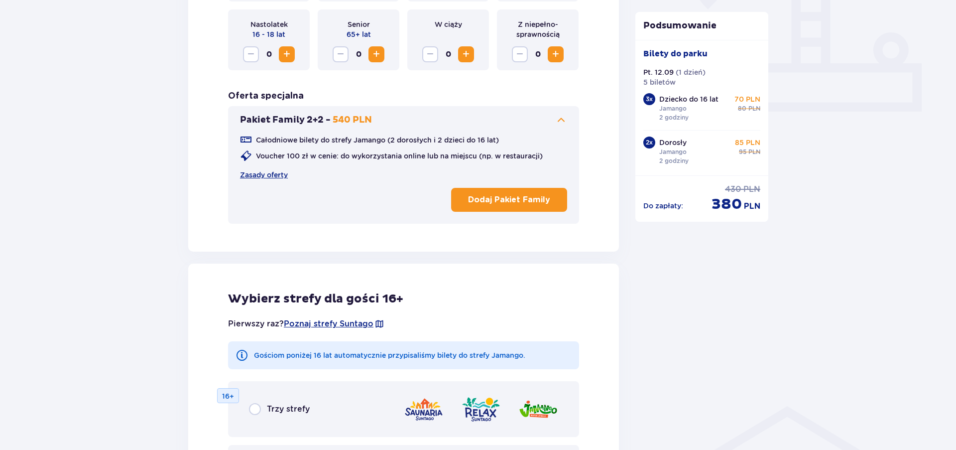
click at [550, 203] on button "Dodaj Pakiet Family" at bounding box center [509, 200] width 116 height 24
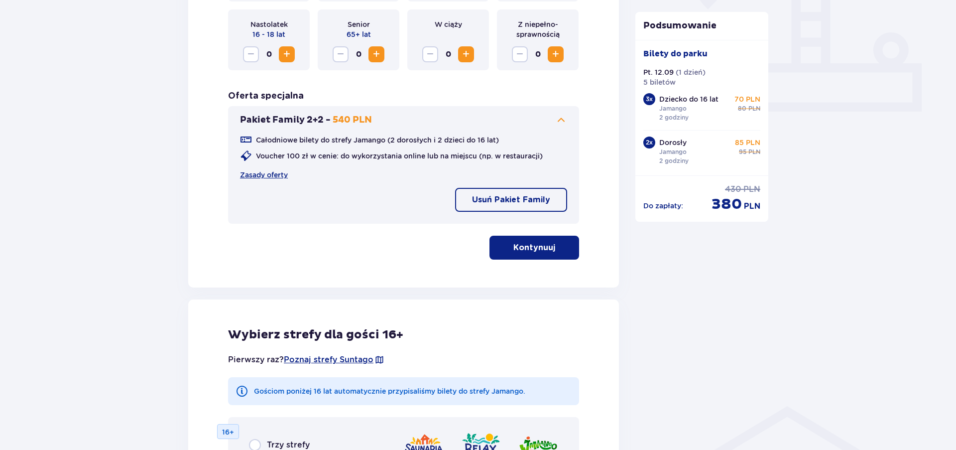
click at [548, 251] on button "Kontynuuj" at bounding box center [534, 247] width 90 height 24
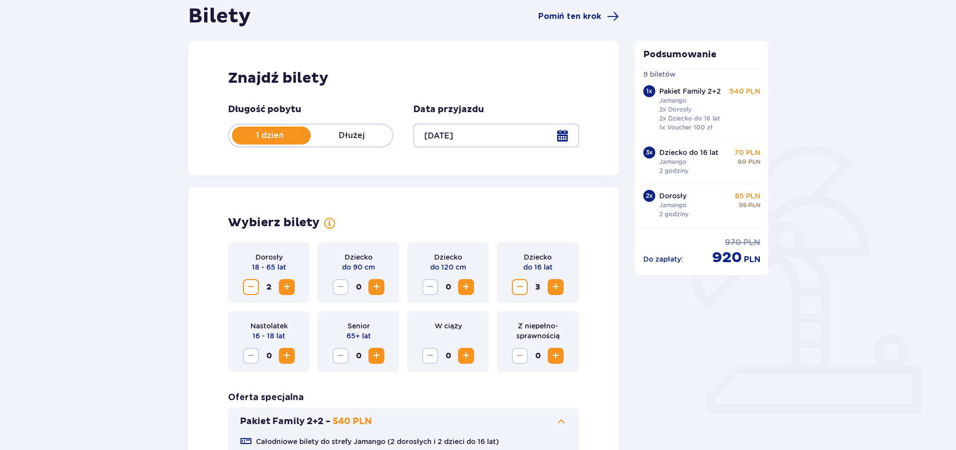
scroll to position [152, 0]
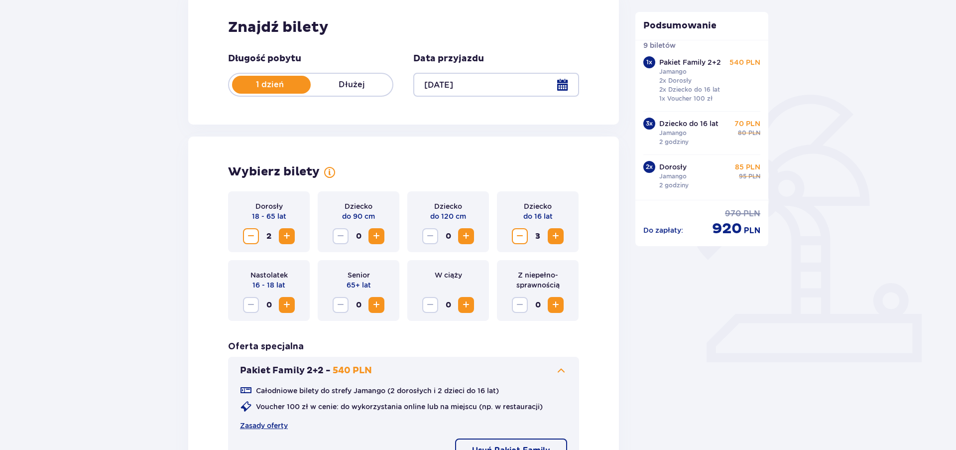
click at [516, 235] on span "Decrease" at bounding box center [520, 236] width 12 height 12
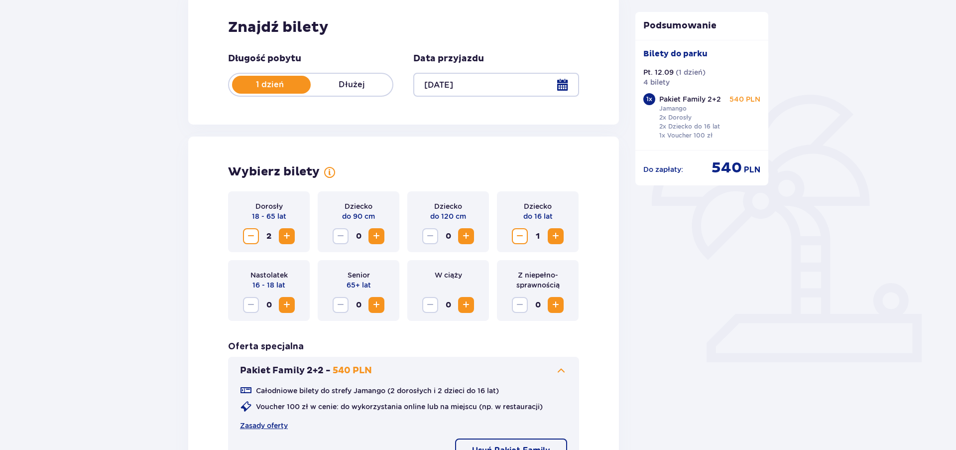
click at [516, 235] on span "Decrease" at bounding box center [520, 236] width 12 height 12
click at [250, 237] on span "Decrease" at bounding box center [251, 236] width 12 height 12
click at [206, 249] on div "Wybierz bilety Dorosły 18 - 65 lat 0 Dziecko do 90 cm 0 Dziecko do 120 cm 0 Dzi…" at bounding box center [403, 336] width 431 height 401
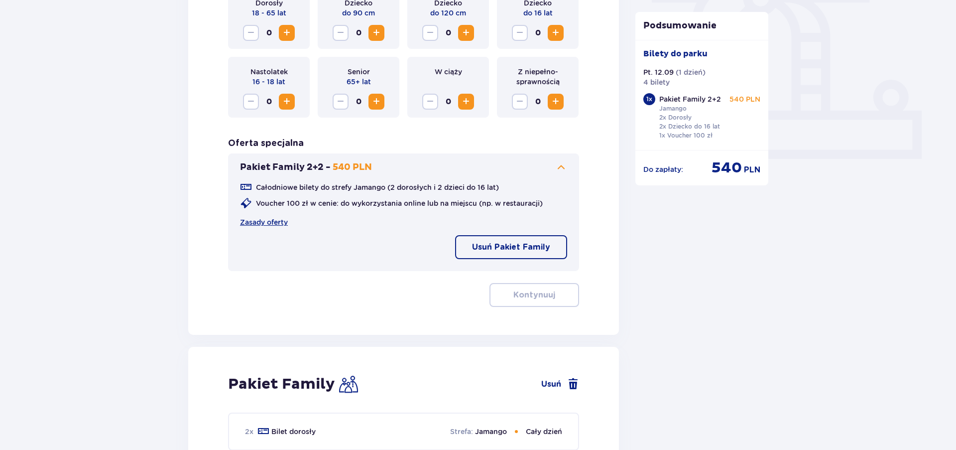
scroll to position [406, 0]
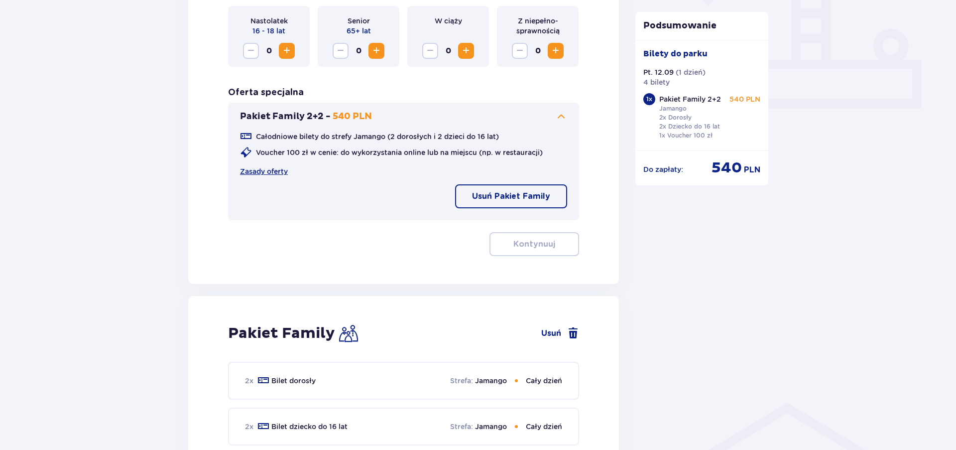
click at [253, 255] on div "Dorosły 18 - 65 lat 0 Dziecko do 90 cm 0 Dziecko do 120 cm 0 Dziecko do 16 lat …" at bounding box center [403, 96] width 351 height 319
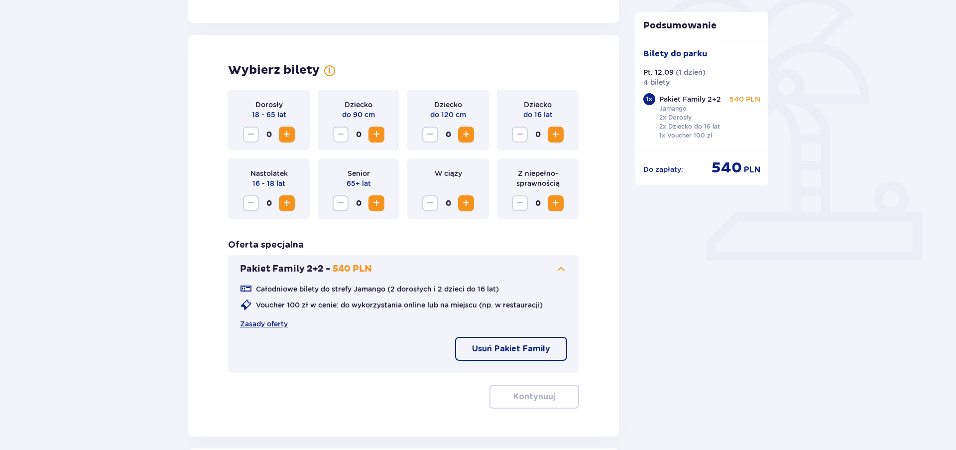
scroll to position [305, 0]
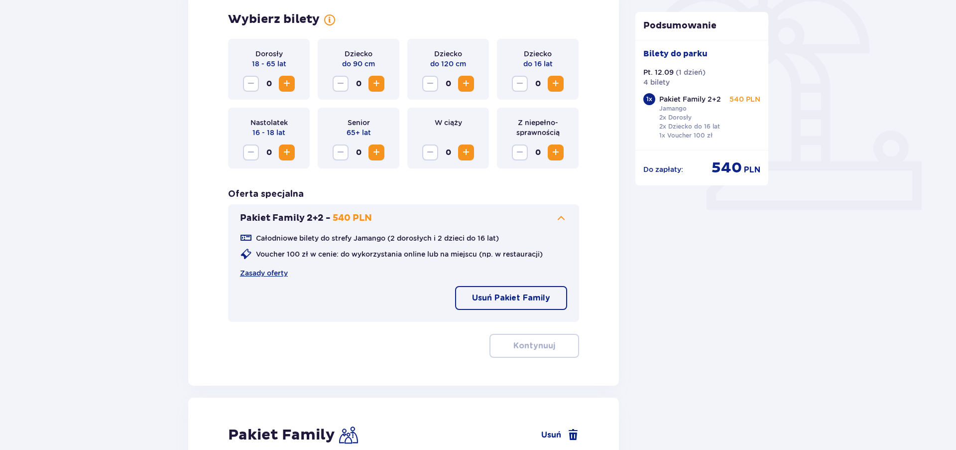
click at [523, 302] on p "Usuń Pakiet Family" at bounding box center [511, 297] width 78 height 11
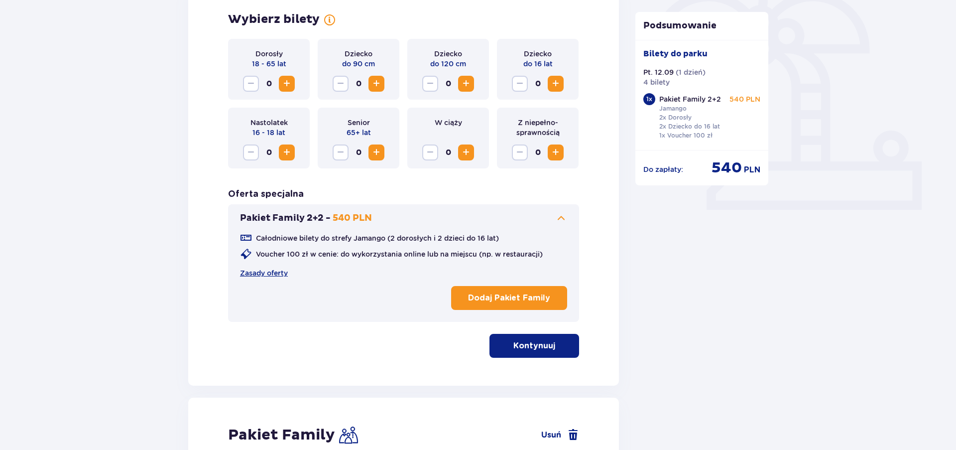
click at [553, 79] on span "Increase" at bounding box center [556, 84] width 12 height 12
click at [554, 82] on span "Increase" at bounding box center [556, 84] width 12 height 12
click at [279, 85] on button "Increase" at bounding box center [287, 84] width 16 height 16
click at [279, 84] on button "Increase" at bounding box center [287, 84] width 16 height 16
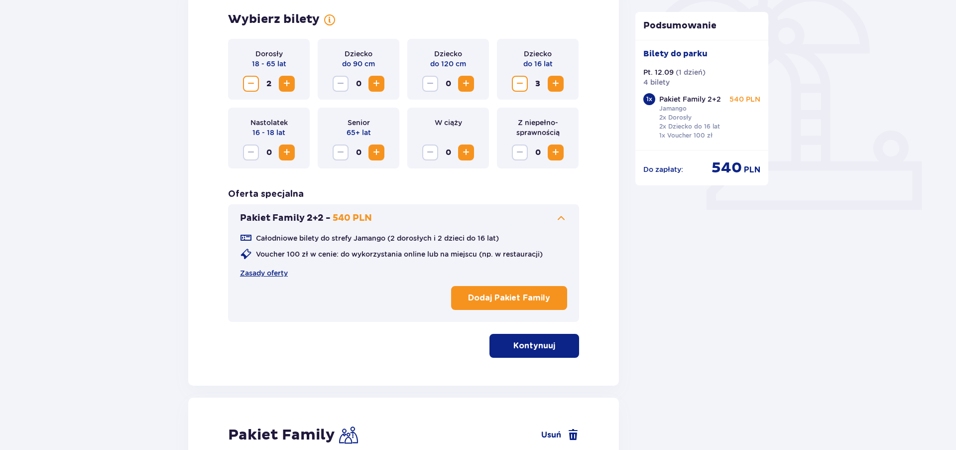
click at [532, 347] on p "Kontynuuj" at bounding box center [534, 345] width 42 height 11
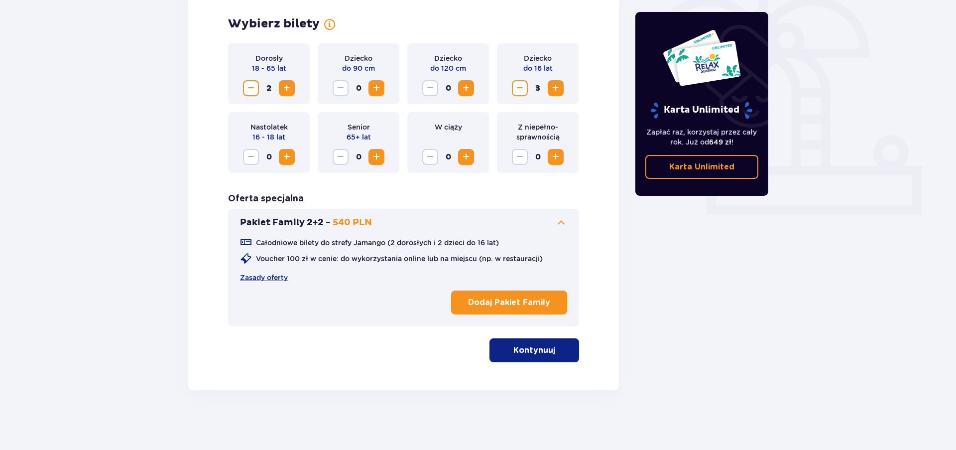
scroll to position [211, 0]
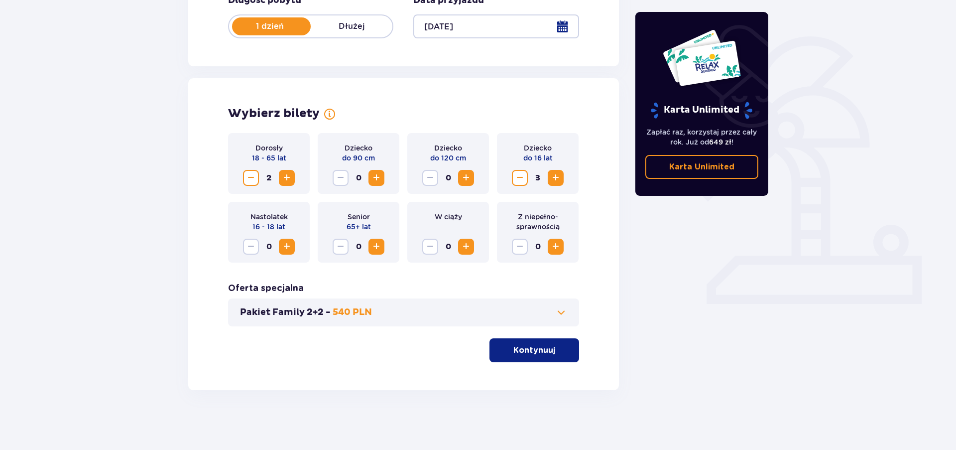
click at [532, 347] on p "Kontynuuj" at bounding box center [534, 350] width 42 height 11
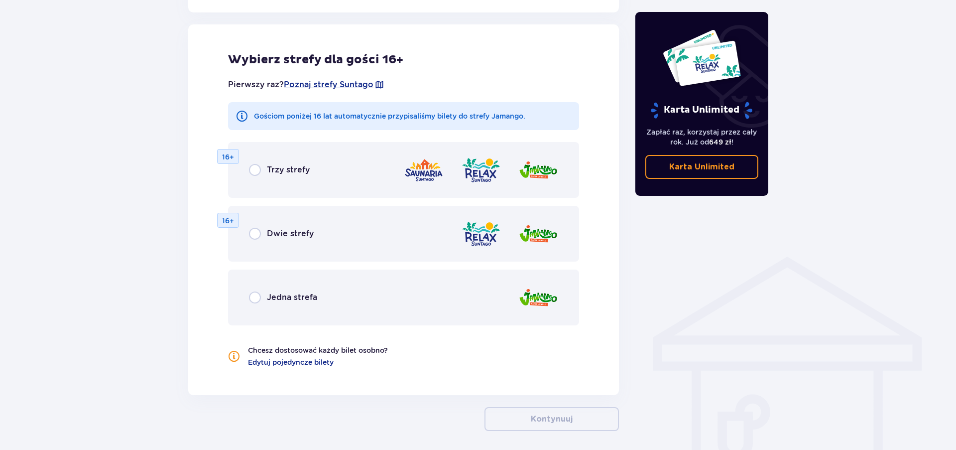
scroll to position [553, 0]
click at [283, 287] on div "Jedna strefa" at bounding box center [403, 297] width 351 height 56
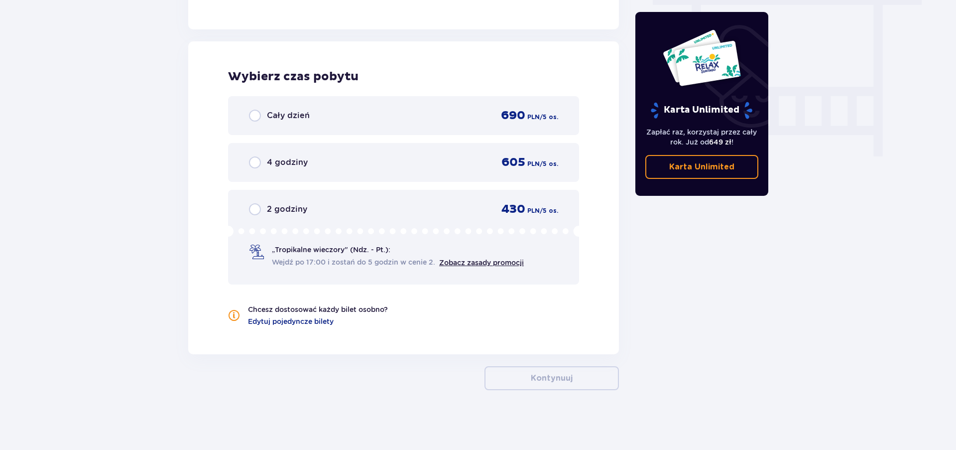
scroll to position [816, 0]
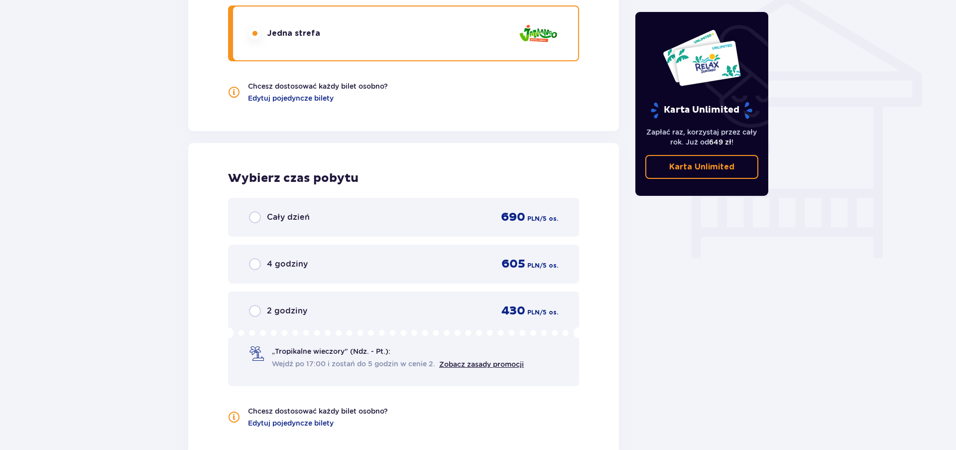
click at [282, 308] on p "2 godziny" at bounding box center [287, 310] width 40 height 11
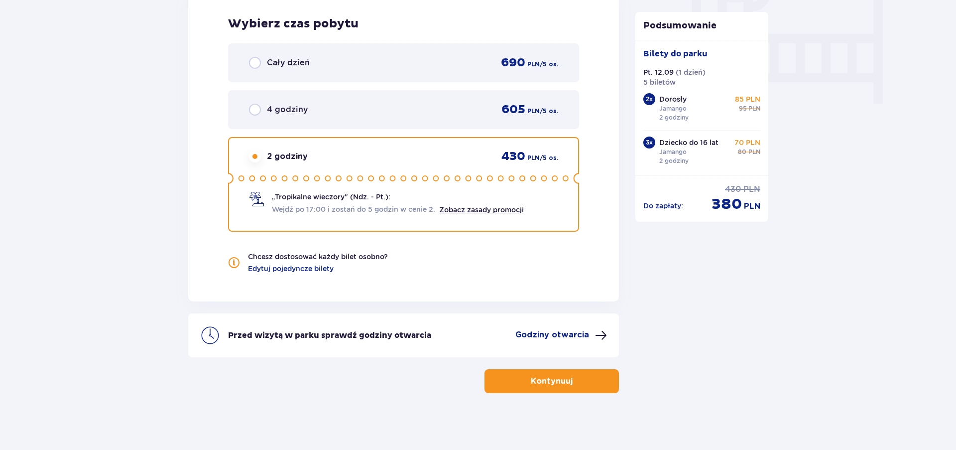
scroll to position [973, 0]
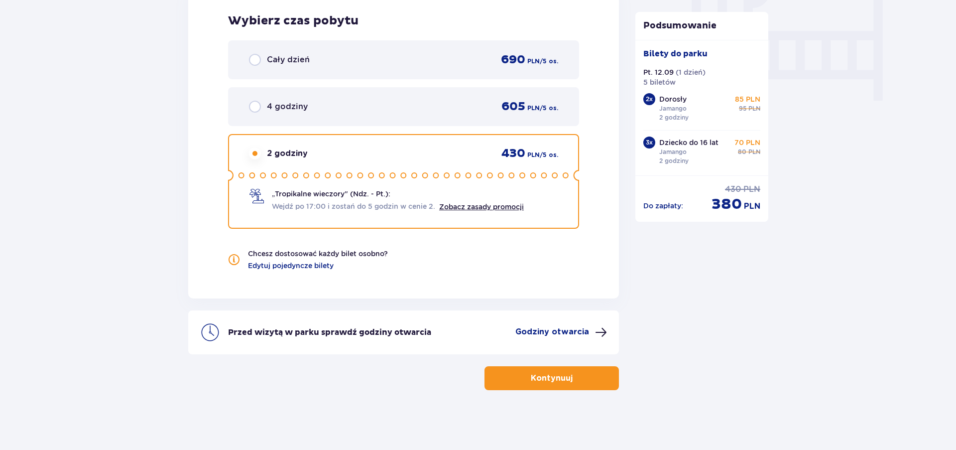
click at [583, 380] on button "Kontynuuj" at bounding box center [551, 378] width 134 height 24
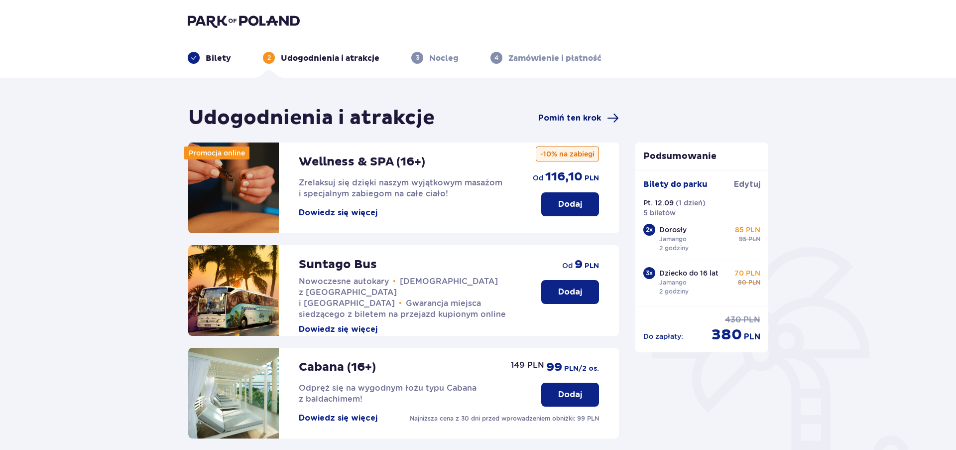
click at [589, 124] on span "Pomiń ten krok" at bounding box center [578, 118] width 81 height 12
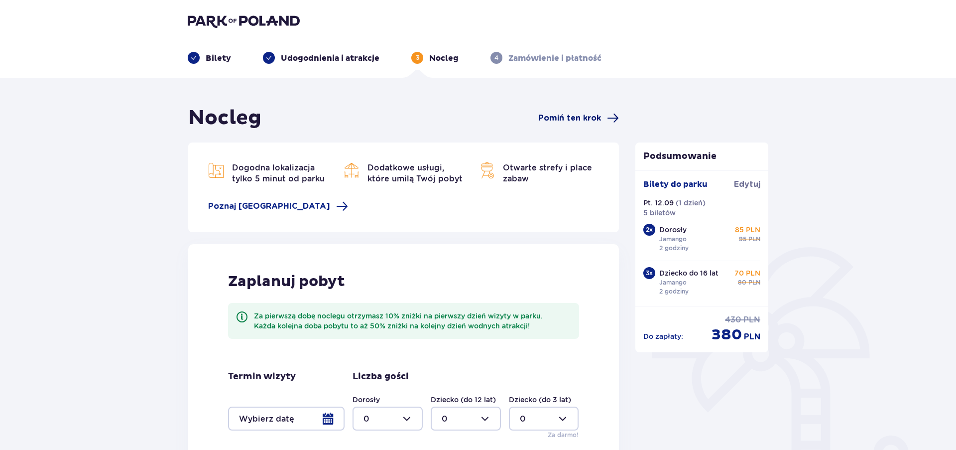
click at [590, 120] on span "Pomiń ten krok" at bounding box center [569, 118] width 63 height 11
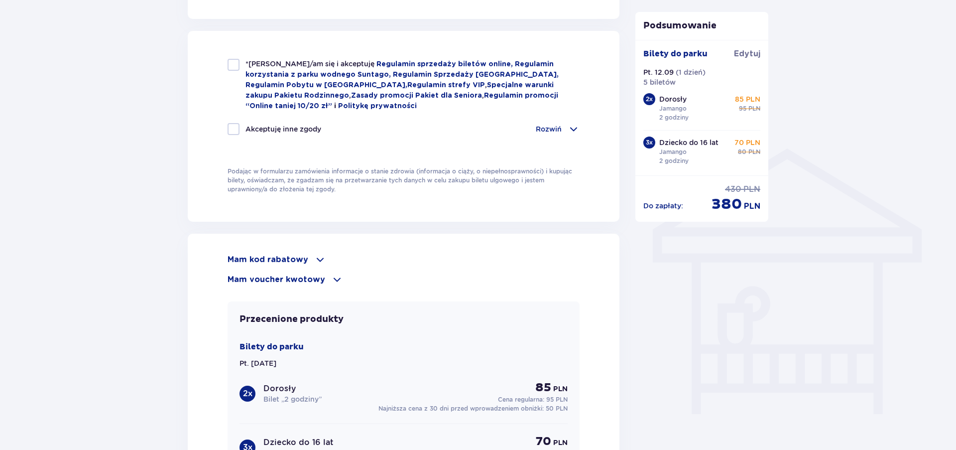
scroll to position [762, 0]
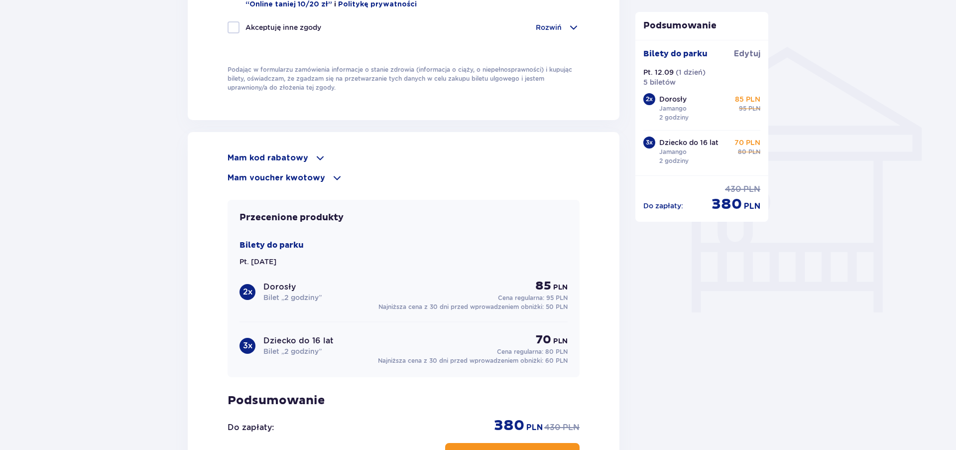
click at [274, 173] on p "Mam voucher kwotowy" at bounding box center [277, 177] width 98 height 11
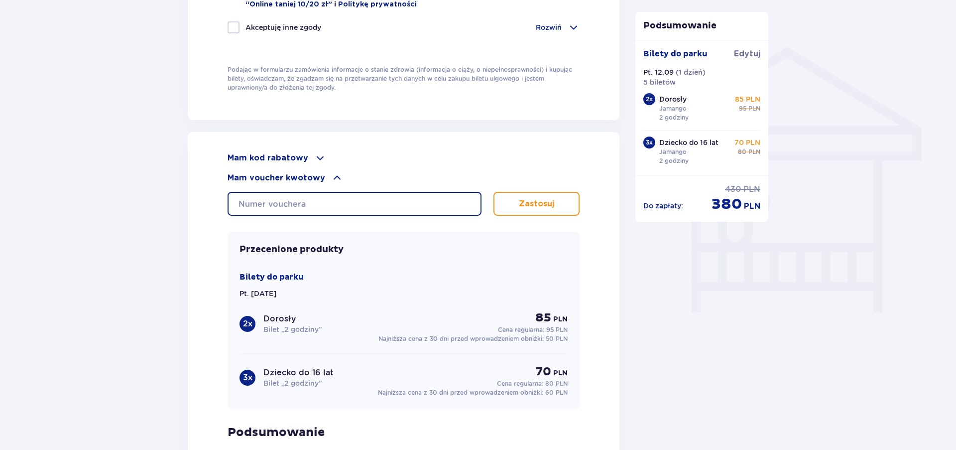
click at [314, 199] on input "text" at bounding box center [355, 204] width 254 height 24
type input "0660005056656595"
click at [510, 194] on button "Zastosuj" at bounding box center [536, 204] width 86 height 24
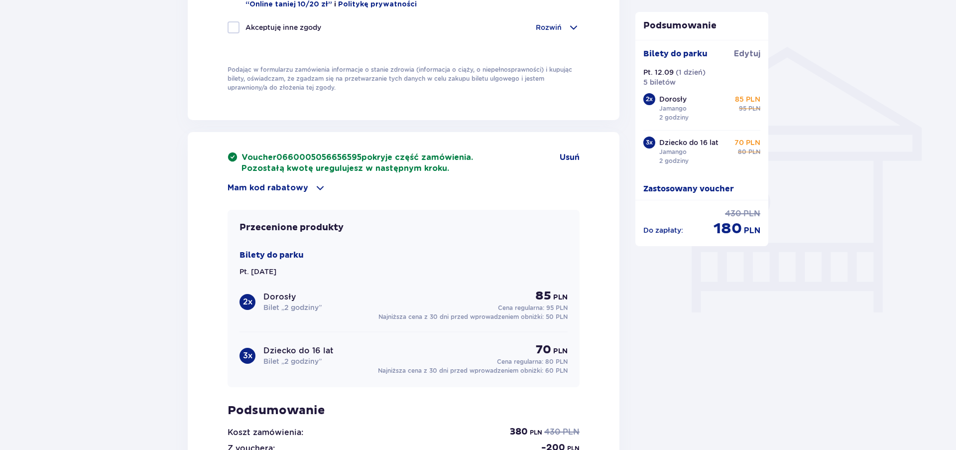
click at [289, 185] on p "Mam kod rabatowy" at bounding box center [268, 187] width 81 height 11
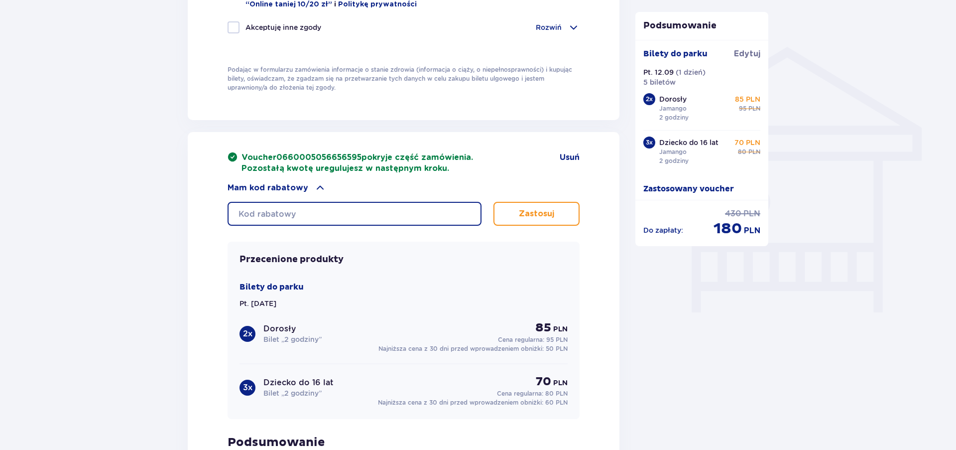
click at [294, 212] on input "text" at bounding box center [355, 214] width 254 height 24
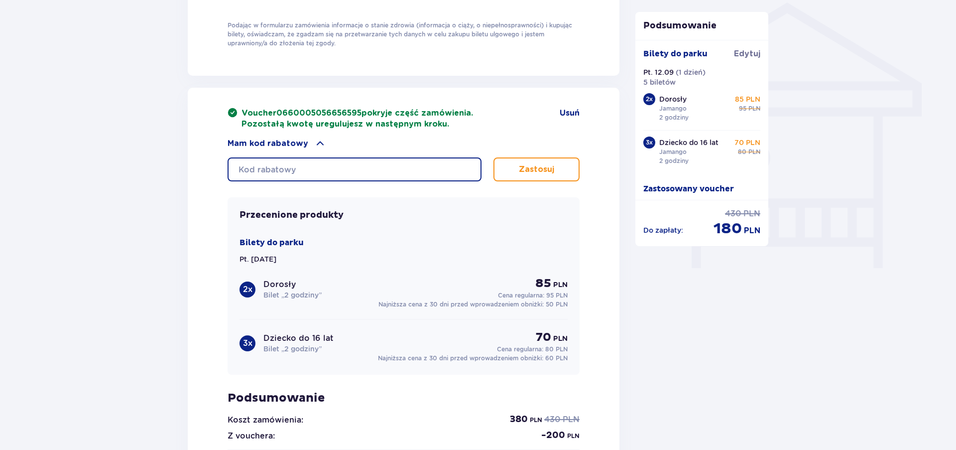
scroll to position [704, 0]
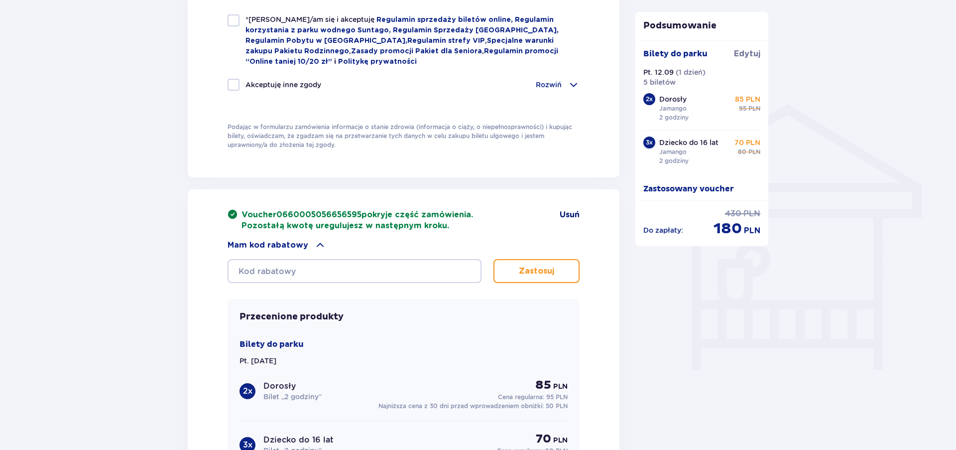
click at [566, 215] on span "Usuń" at bounding box center [570, 214] width 20 height 11
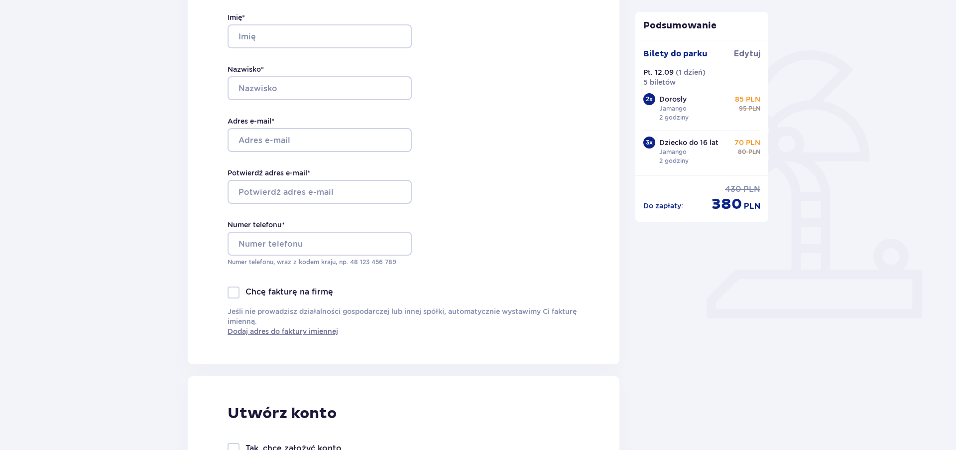
scroll to position [0, 0]
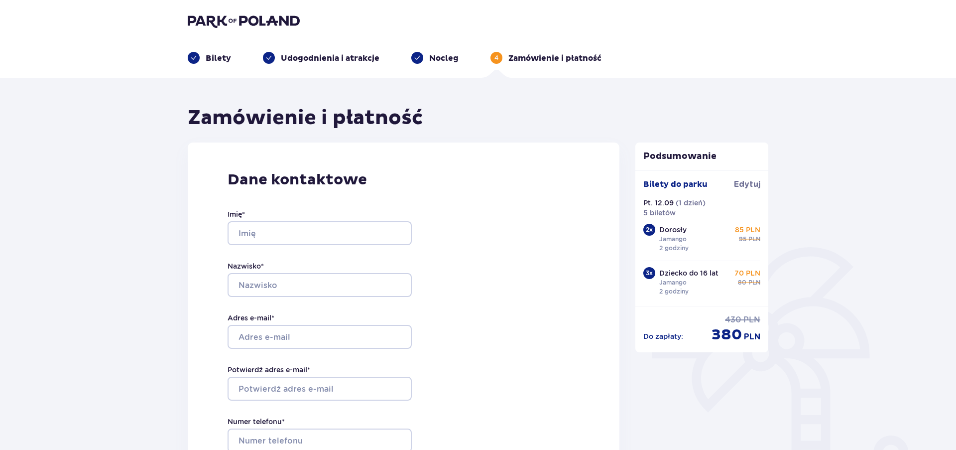
click at [341, 57] on p "Udogodnienia i atrakcje" at bounding box center [330, 58] width 99 height 11
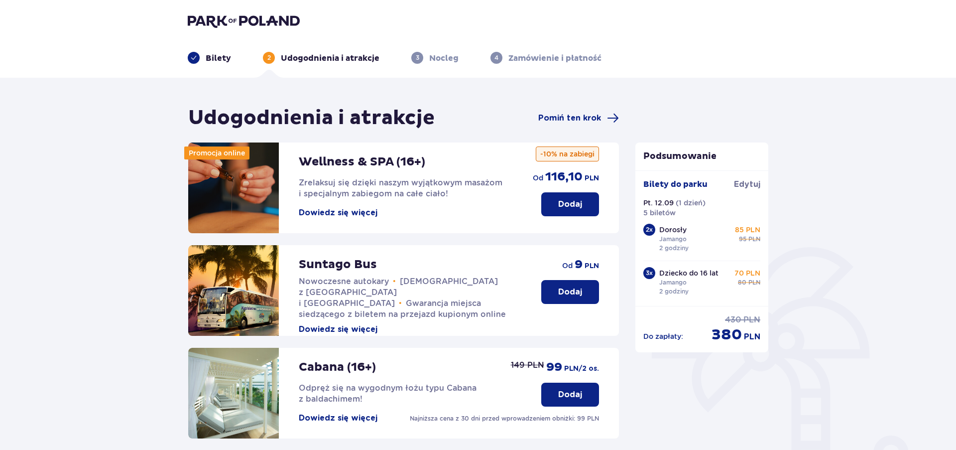
click at [202, 55] on div "Bilety" at bounding box center [209, 58] width 43 height 12
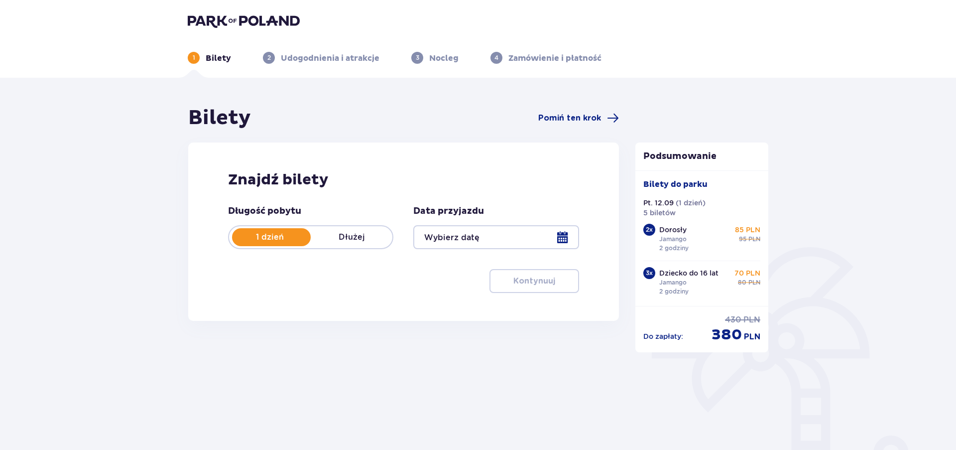
type input "[DATE]"
